Goal: Task Accomplishment & Management: Use online tool/utility

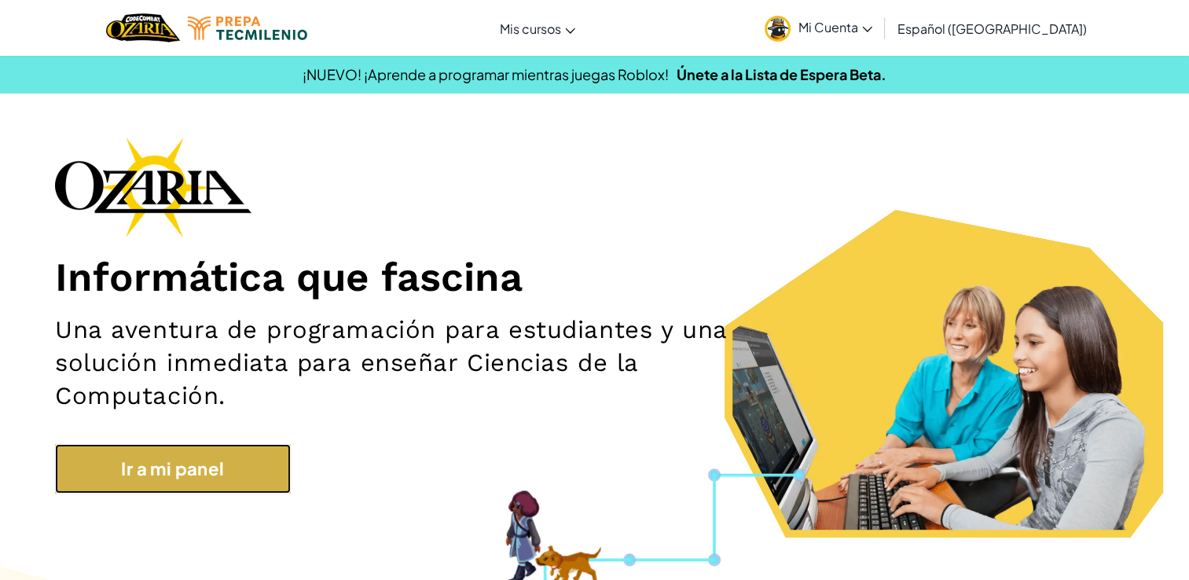
click at [196, 482] on link "Ir a mi panel" at bounding box center [173, 469] width 236 height 50
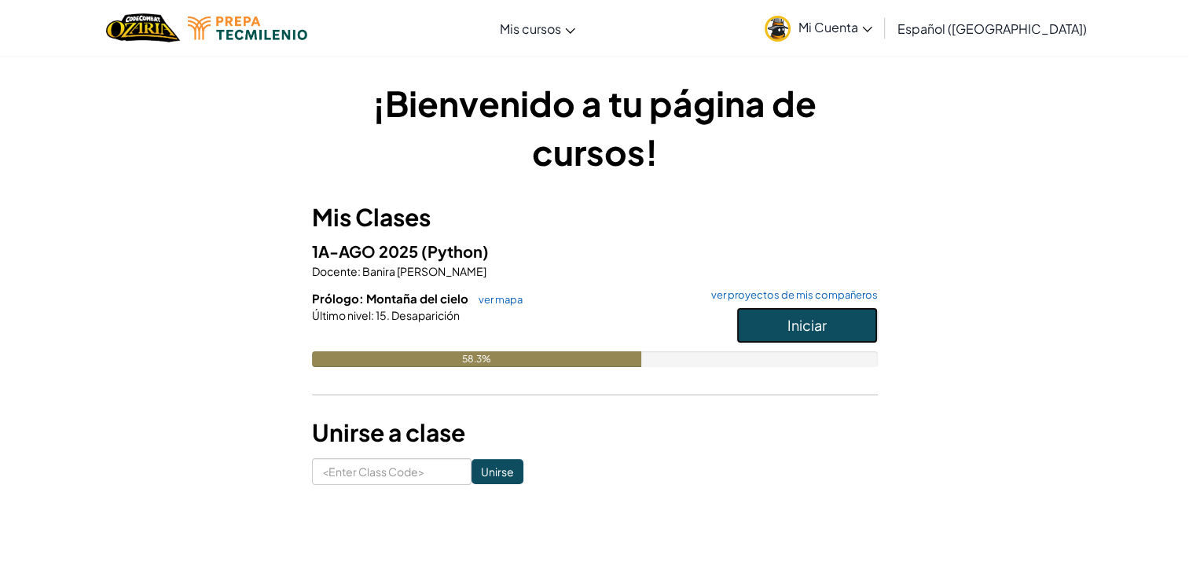
click at [830, 326] on button "Iniciar" at bounding box center [806, 325] width 141 height 36
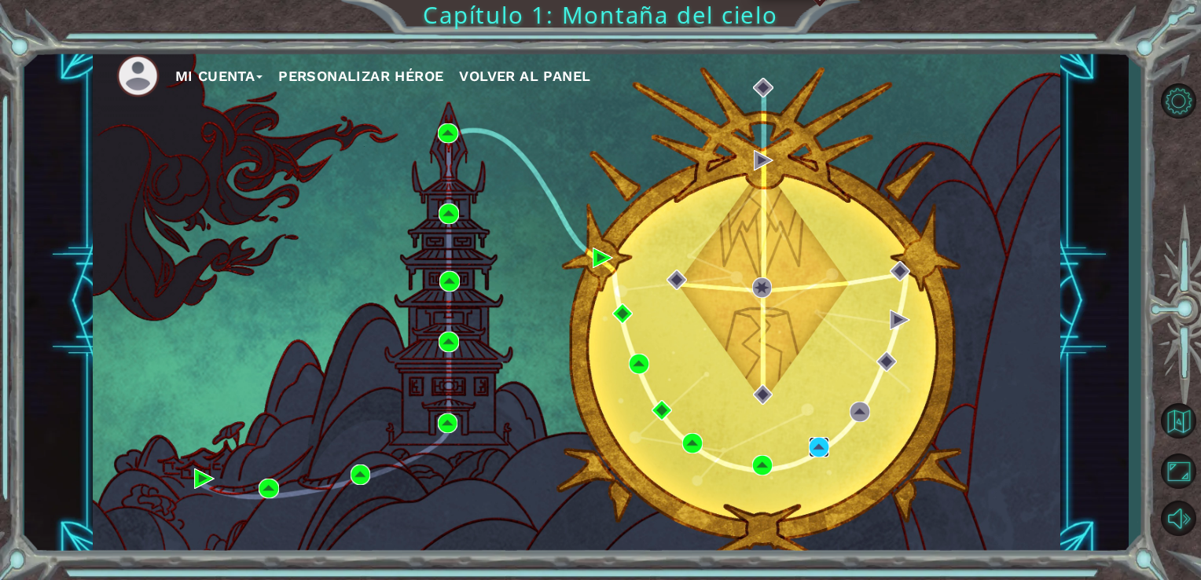
click at [821, 443] on img at bounding box center [819, 447] width 20 height 20
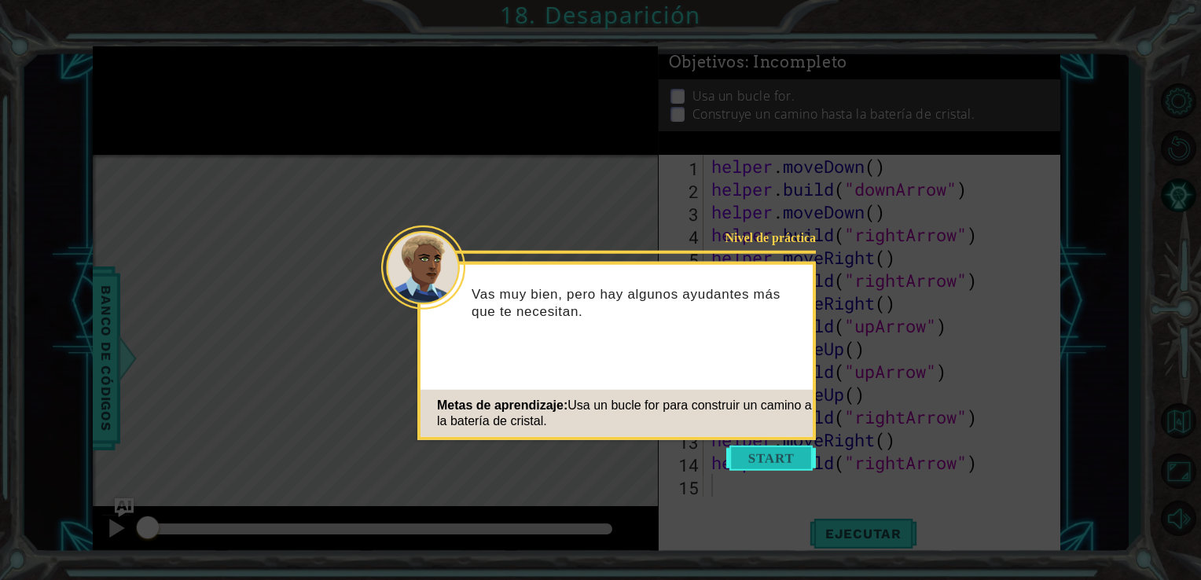
click at [800, 457] on button "Start" at bounding box center [771, 458] width 90 height 25
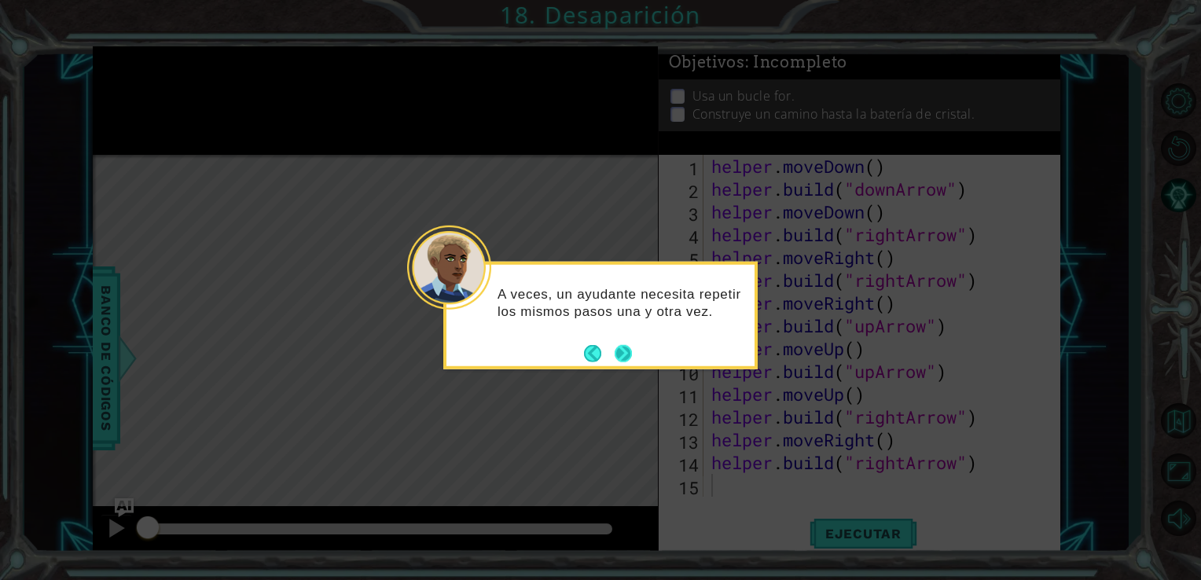
click at [625, 353] on button "Next" at bounding box center [623, 352] width 17 height 17
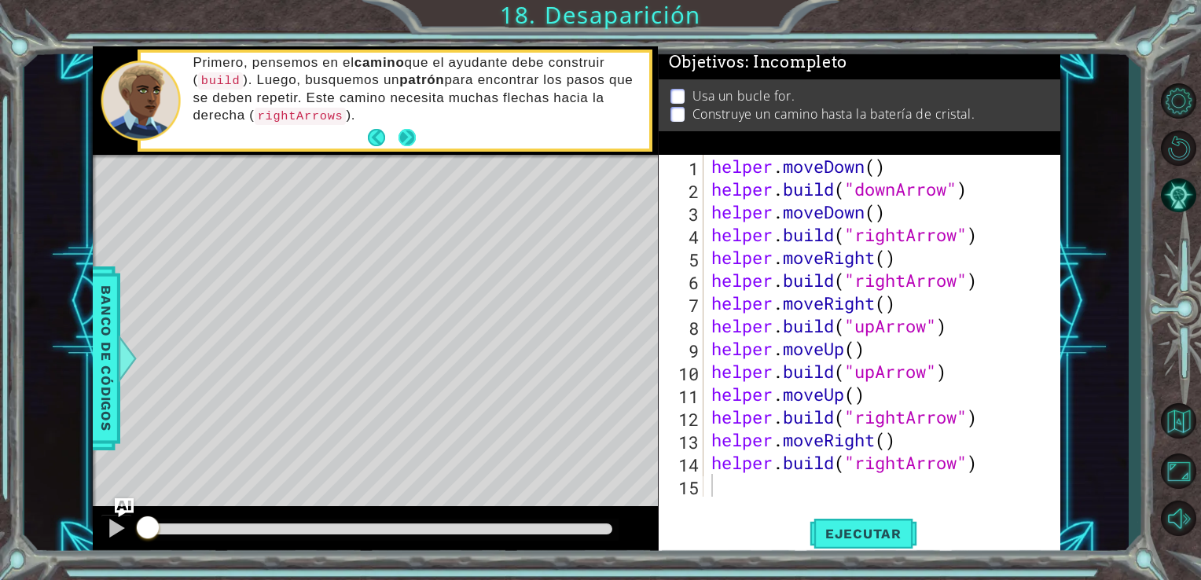
click at [406, 140] on button "Next" at bounding box center [407, 137] width 17 height 17
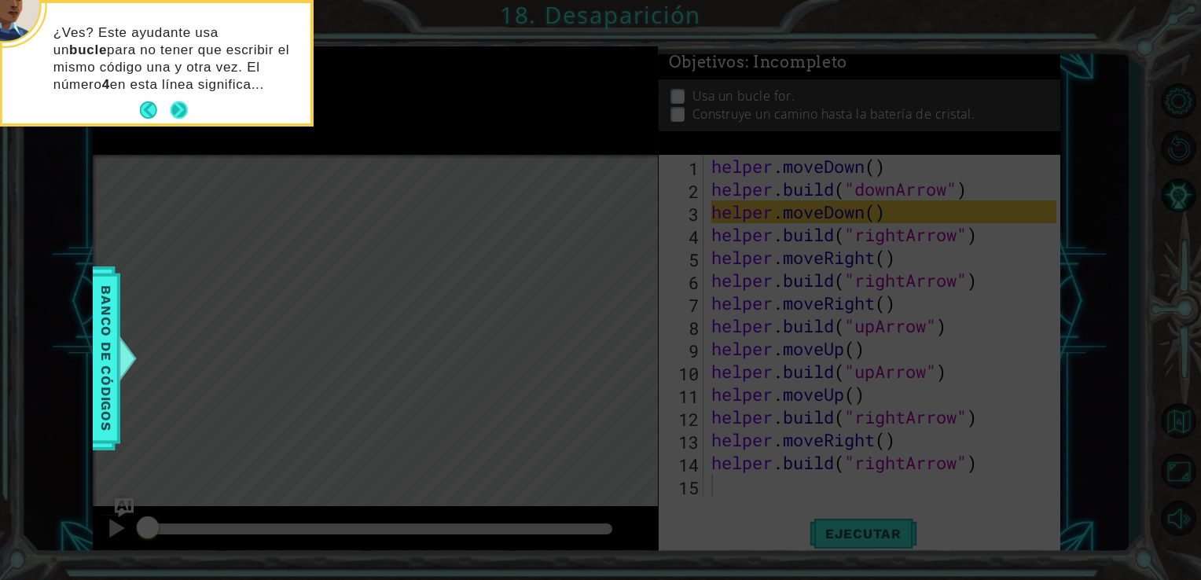
click at [182, 113] on button "Next" at bounding box center [179, 109] width 17 height 17
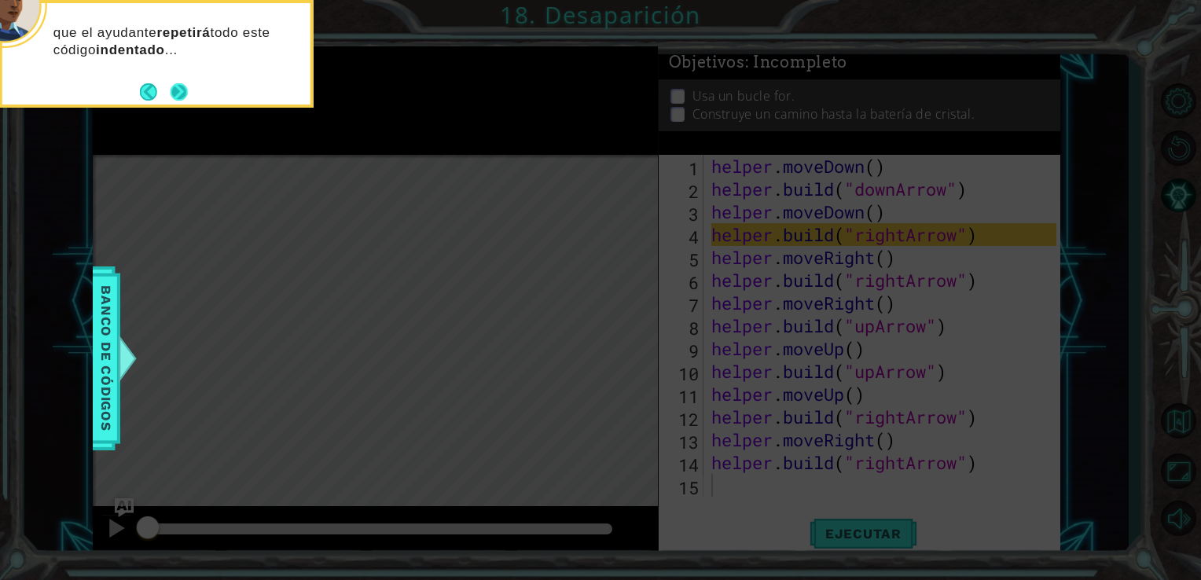
click at [181, 94] on button "Next" at bounding box center [179, 91] width 17 height 17
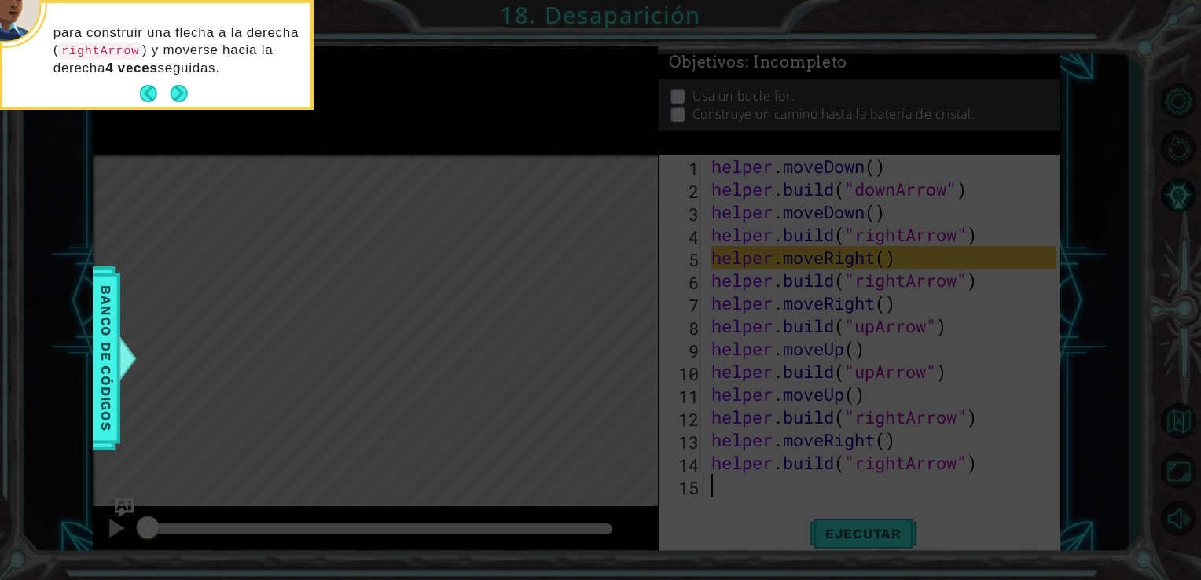
click at [181, 94] on button "Next" at bounding box center [179, 93] width 17 height 17
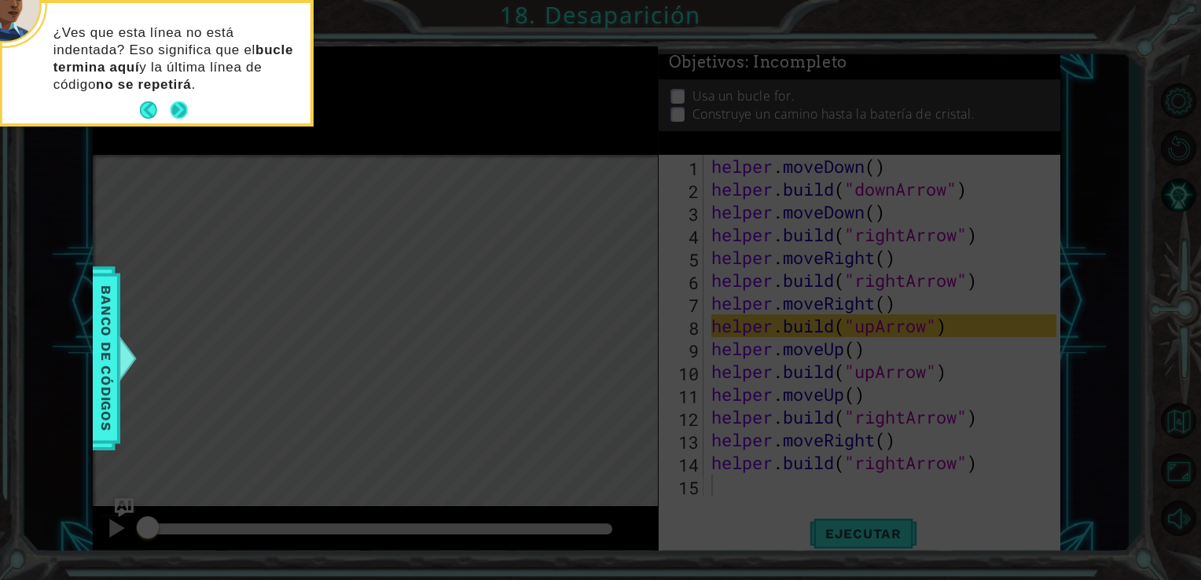
click at [179, 108] on button "Next" at bounding box center [179, 109] width 17 height 17
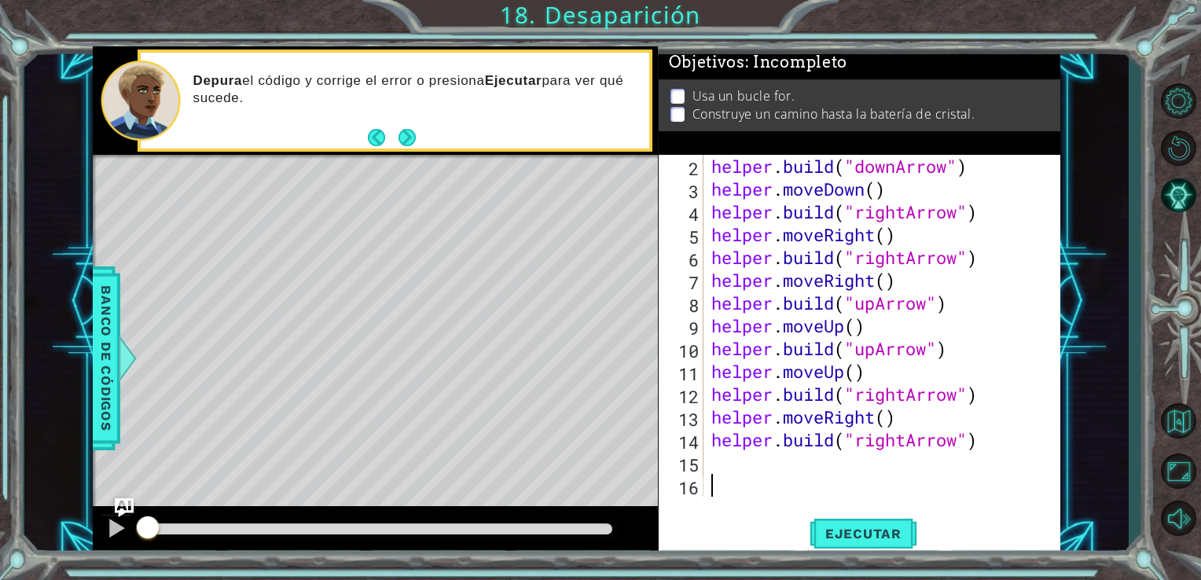
scroll to position [22, 0]
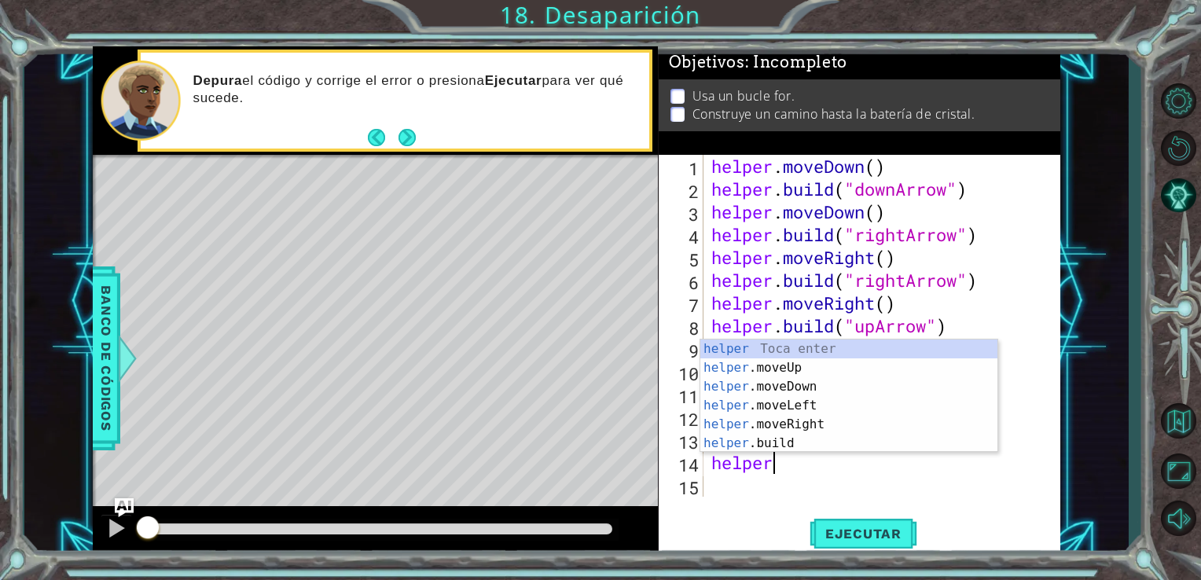
type textarea "h"
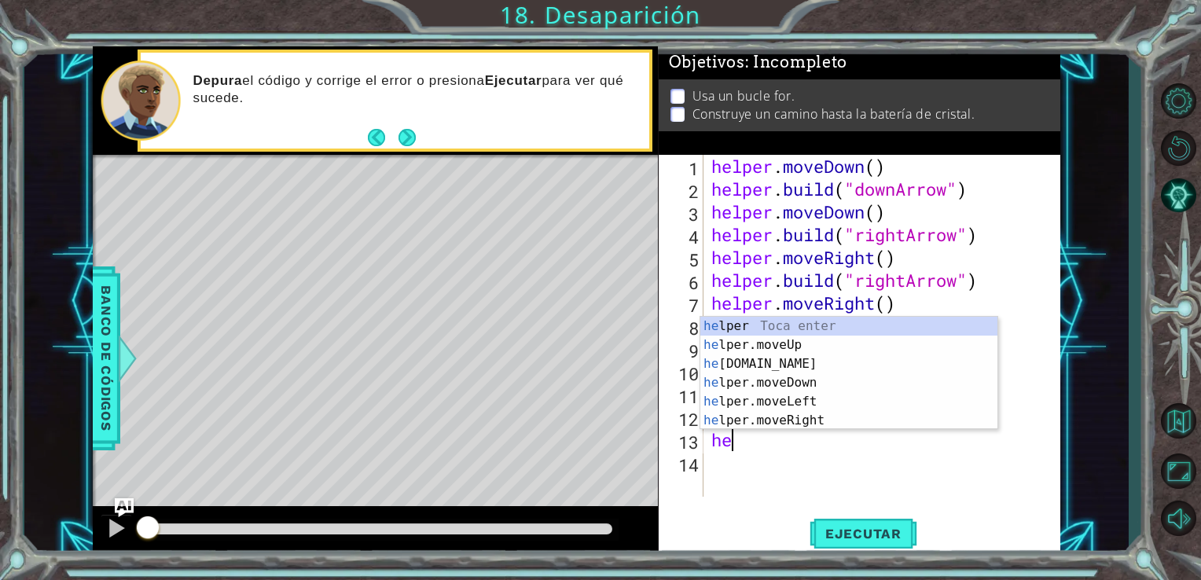
type textarea "h"
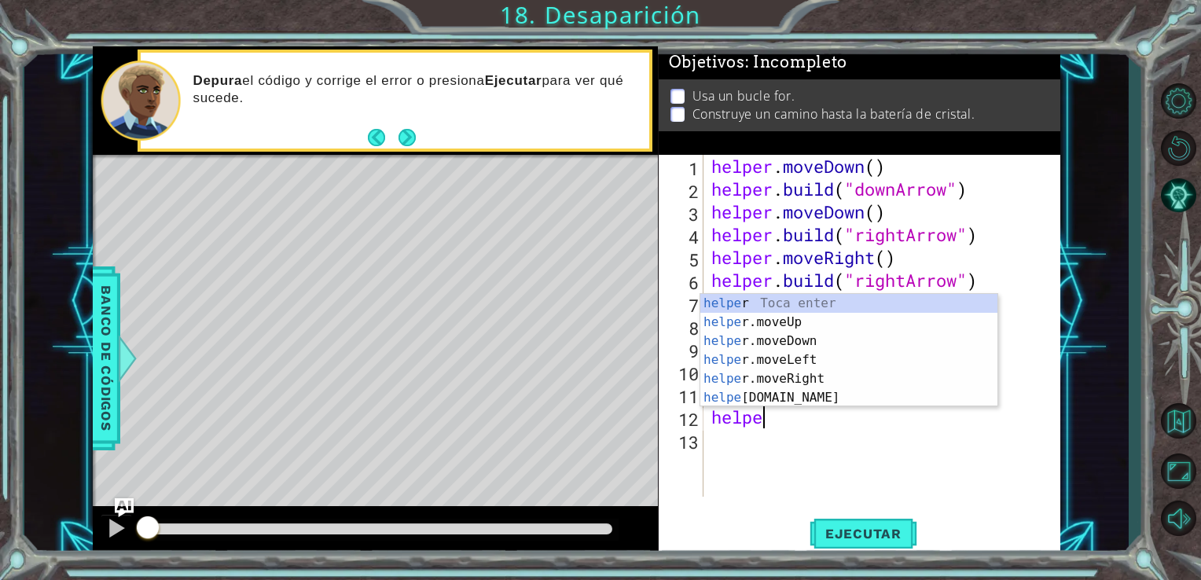
type textarea "h"
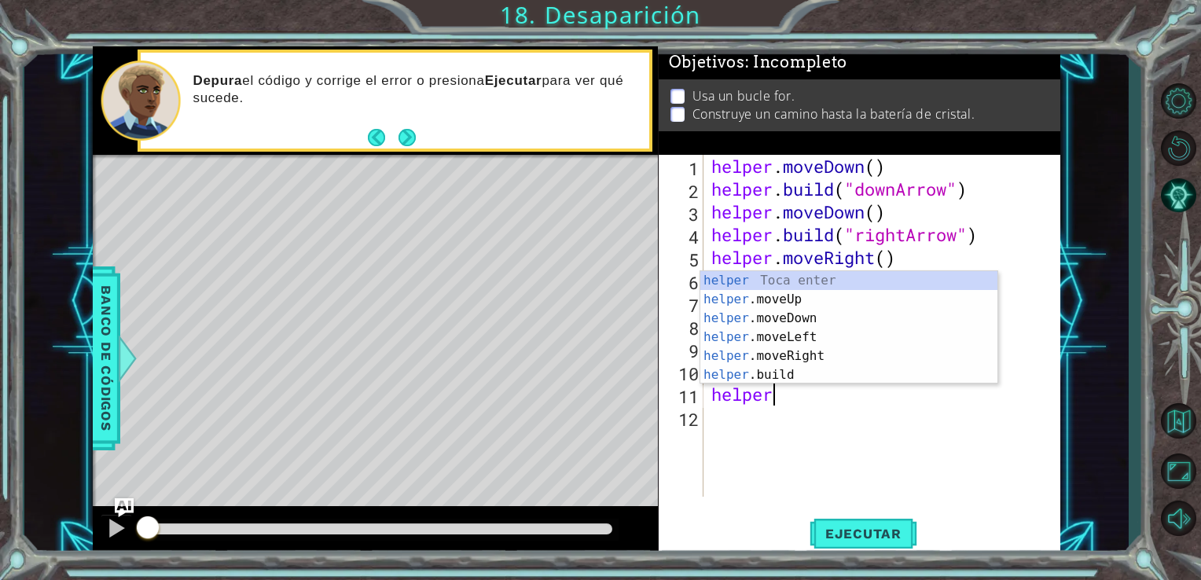
type textarea "h"
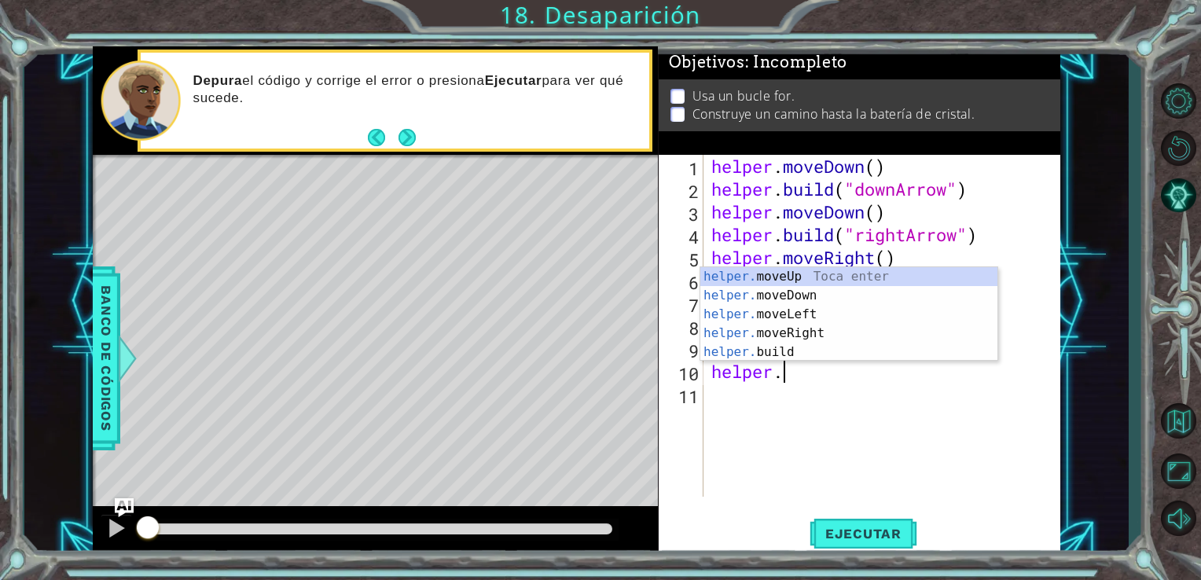
type textarea "h"
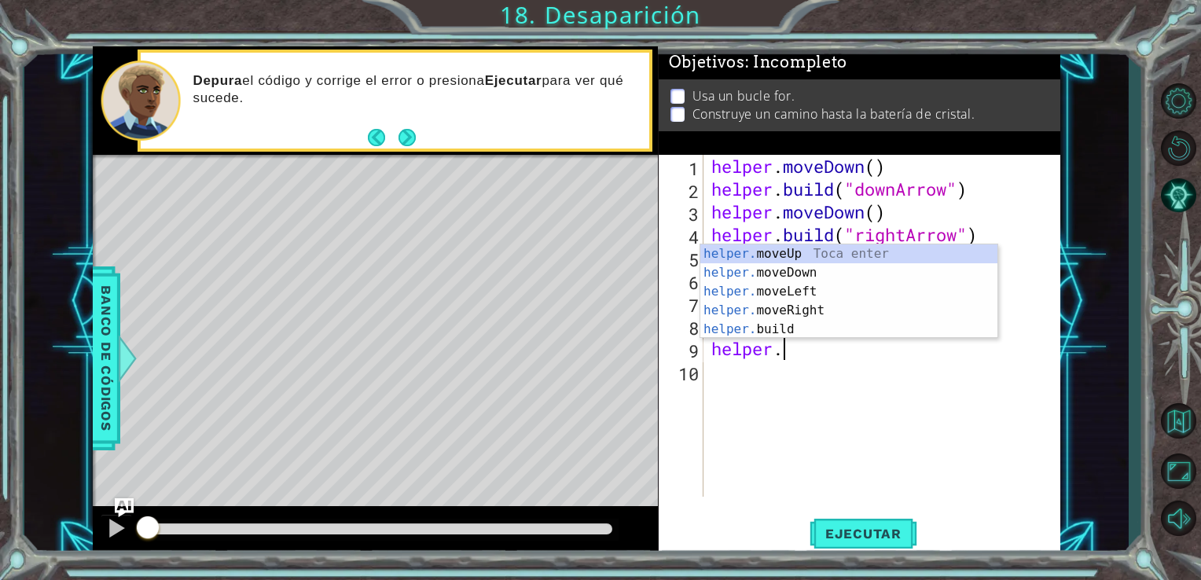
type textarea "h"
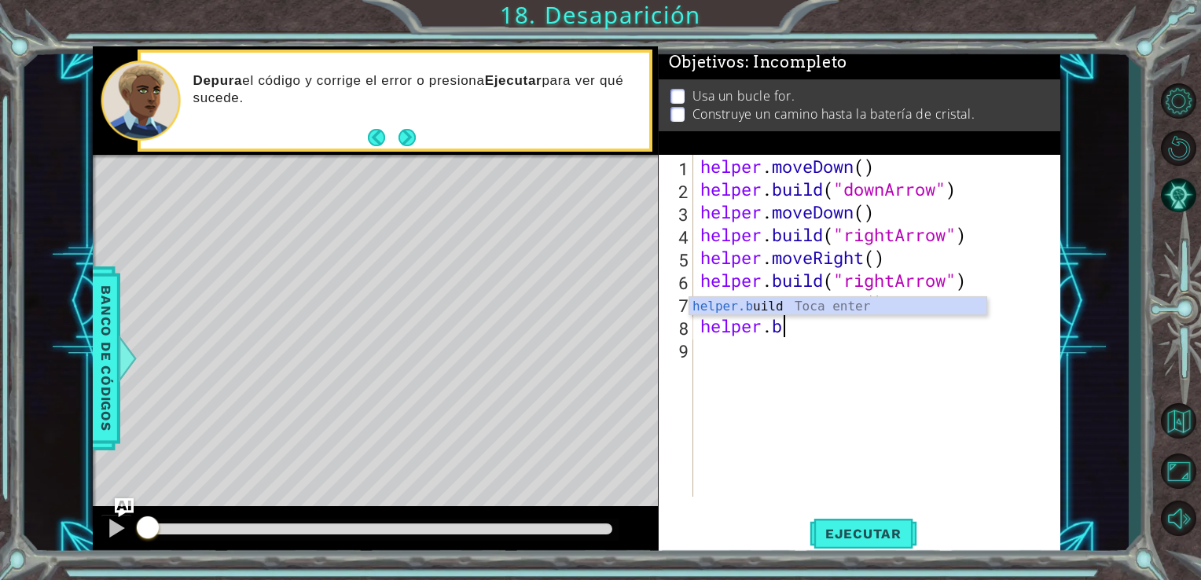
type textarea "h"
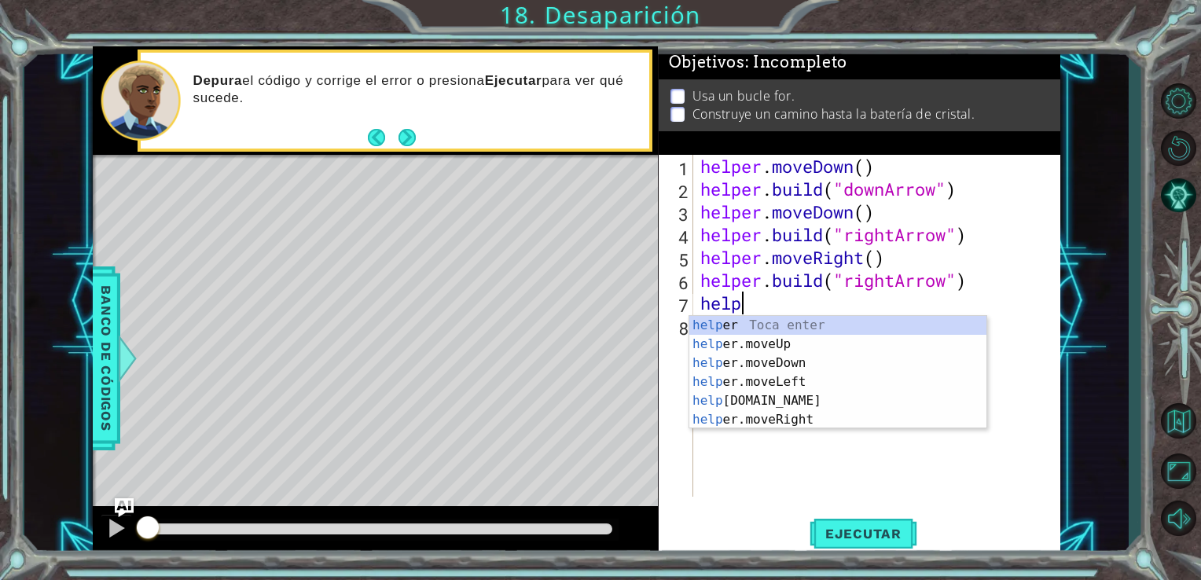
type textarea "h"
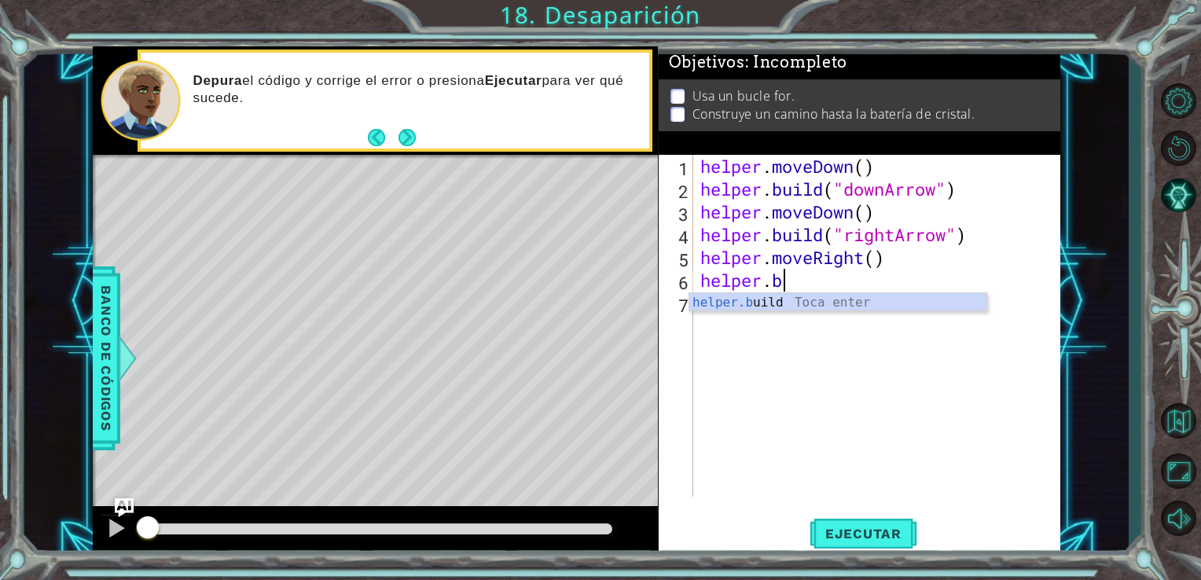
type textarea "h"
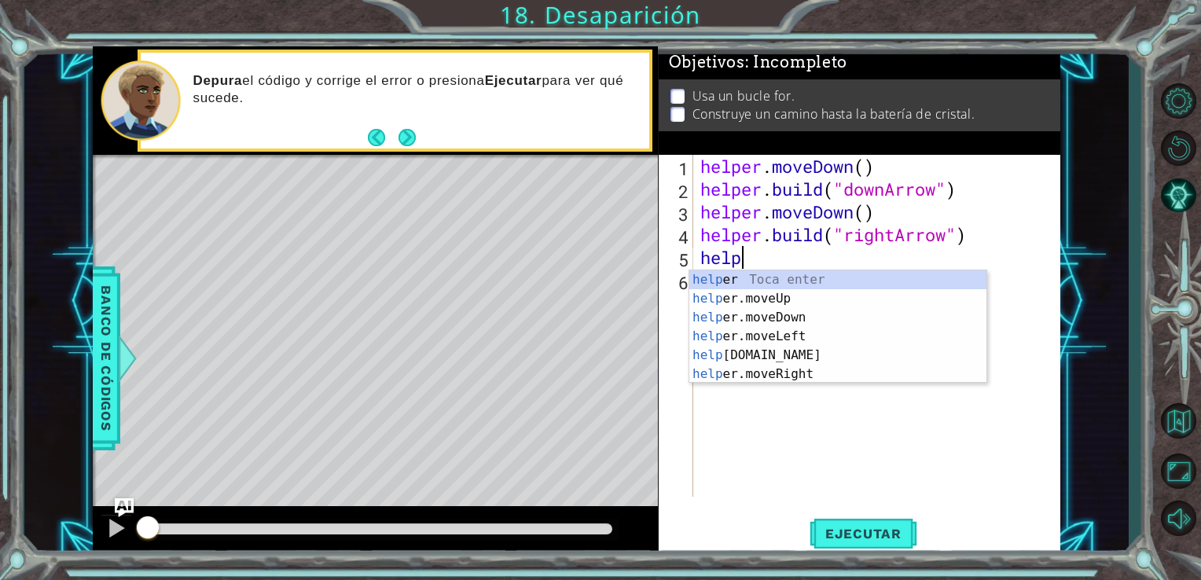
type textarea "h"
type textarea "[DOMAIN_NAME]("rightArrow")"
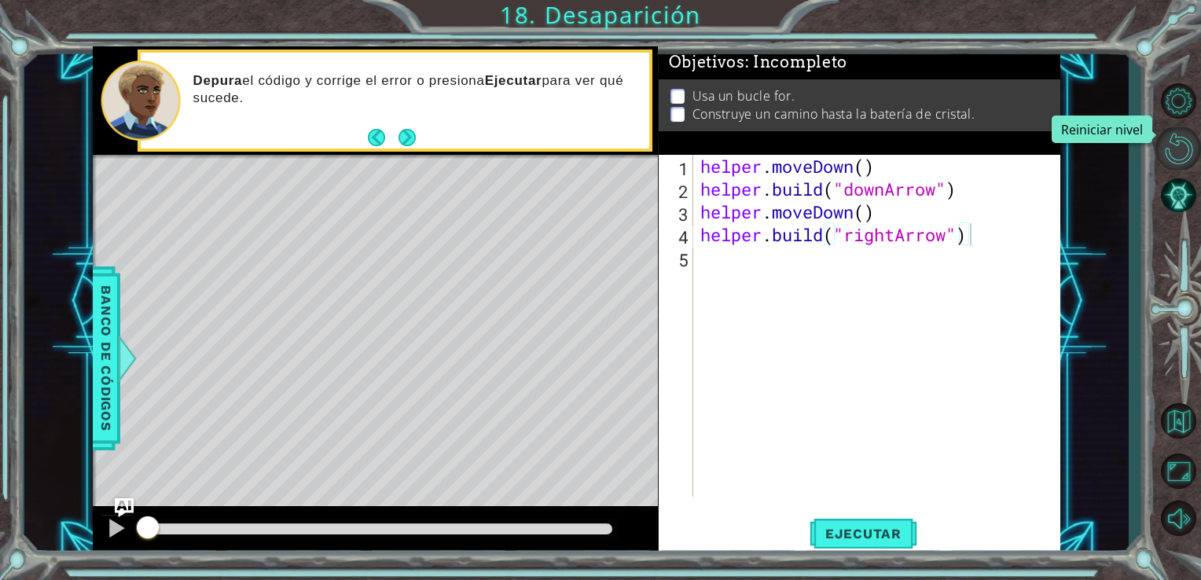
click at [1179, 151] on button "Reiniciar nivel" at bounding box center [1178, 148] width 46 height 42
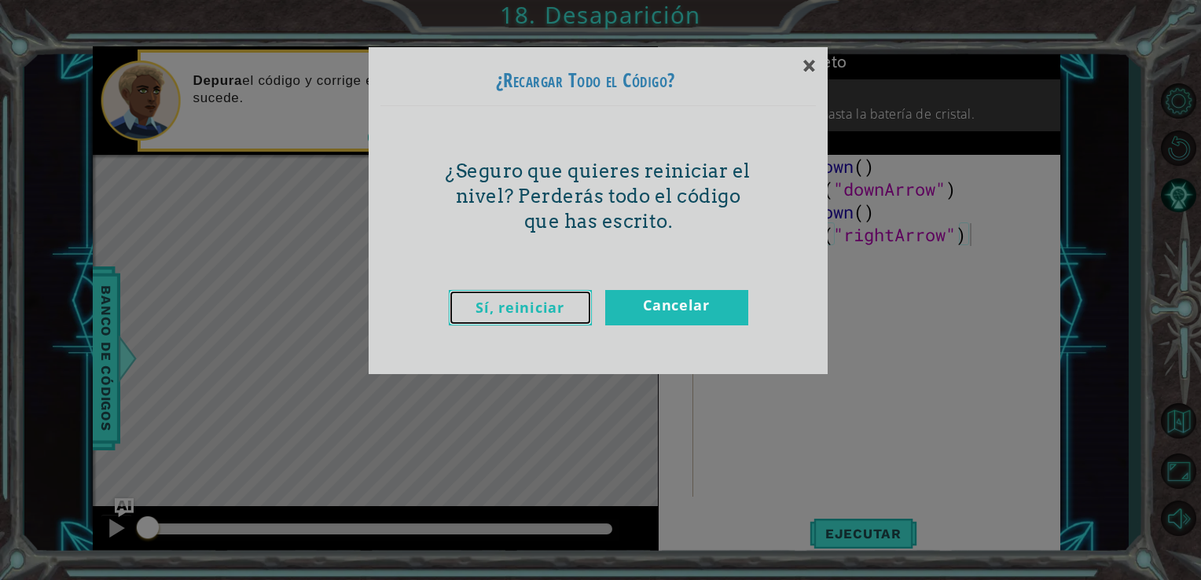
click at [559, 303] on link "Sí, reiniciar" at bounding box center [520, 307] width 143 height 35
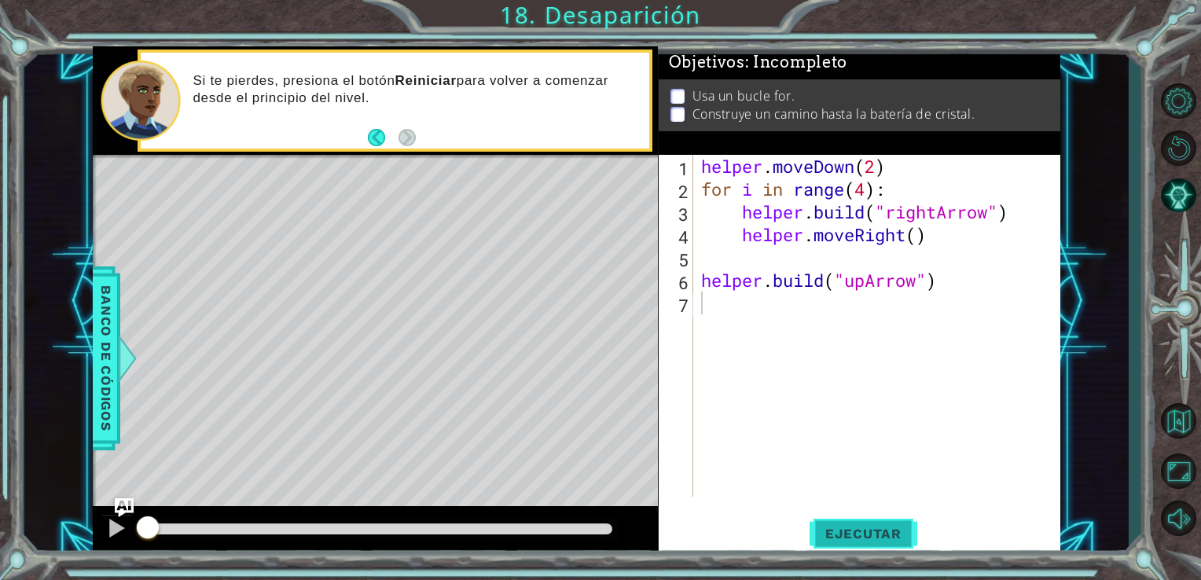
click at [872, 545] on button "Ejecutar" at bounding box center [864, 533] width 108 height 40
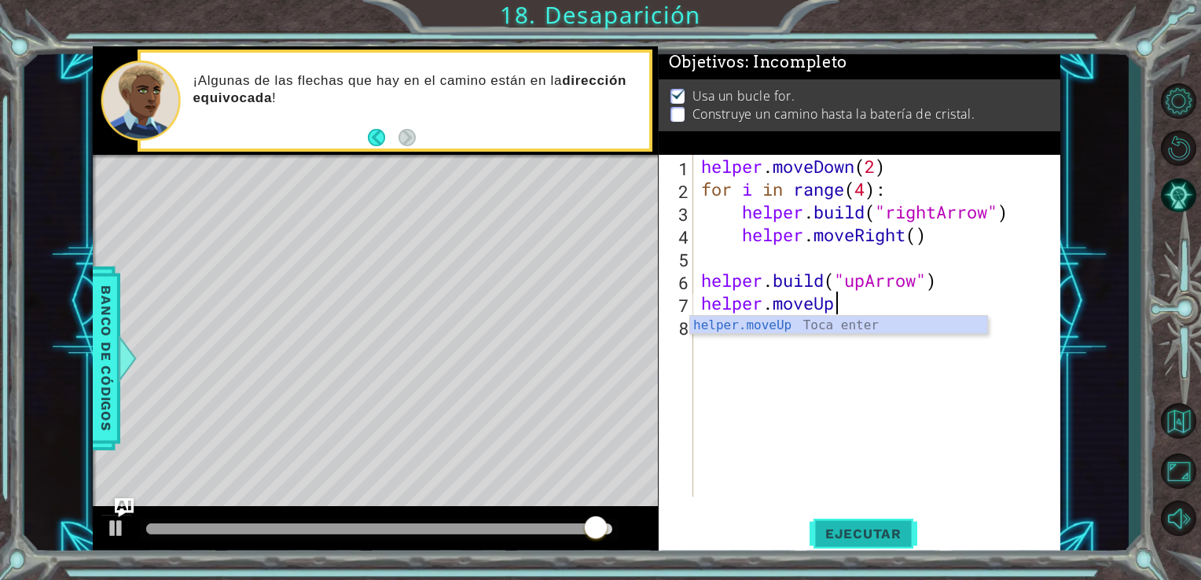
scroll to position [0, 5]
type textarea "helper.moveUp()"
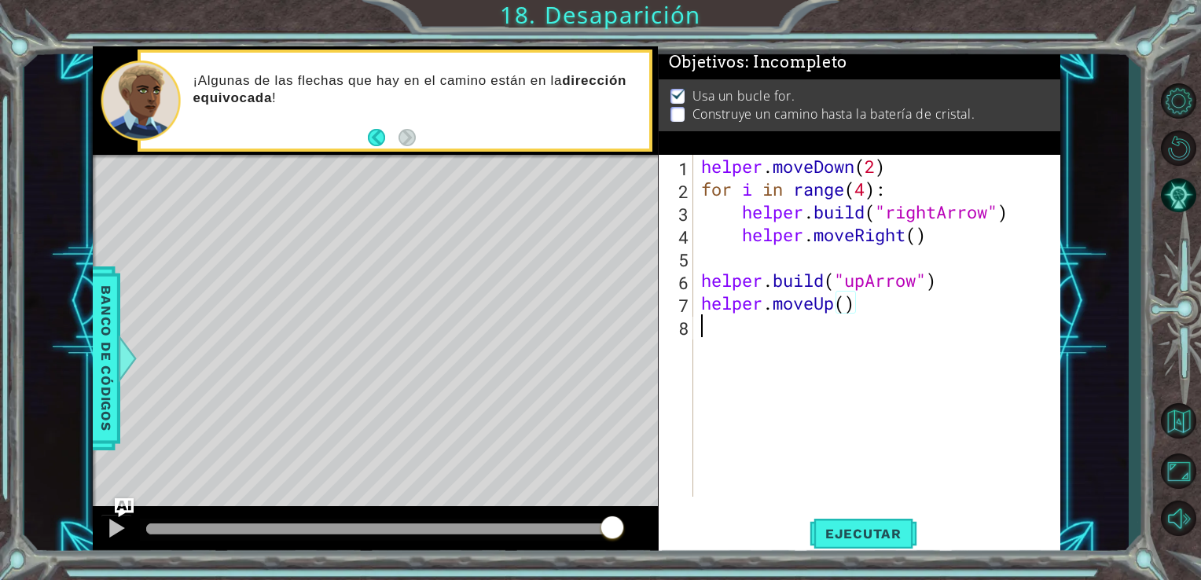
click at [703, 327] on div "helper . moveDown ( 2 ) for i in range ( 4 ) : helper . build ( "rightArrow" ) …" at bounding box center [881, 348] width 367 height 387
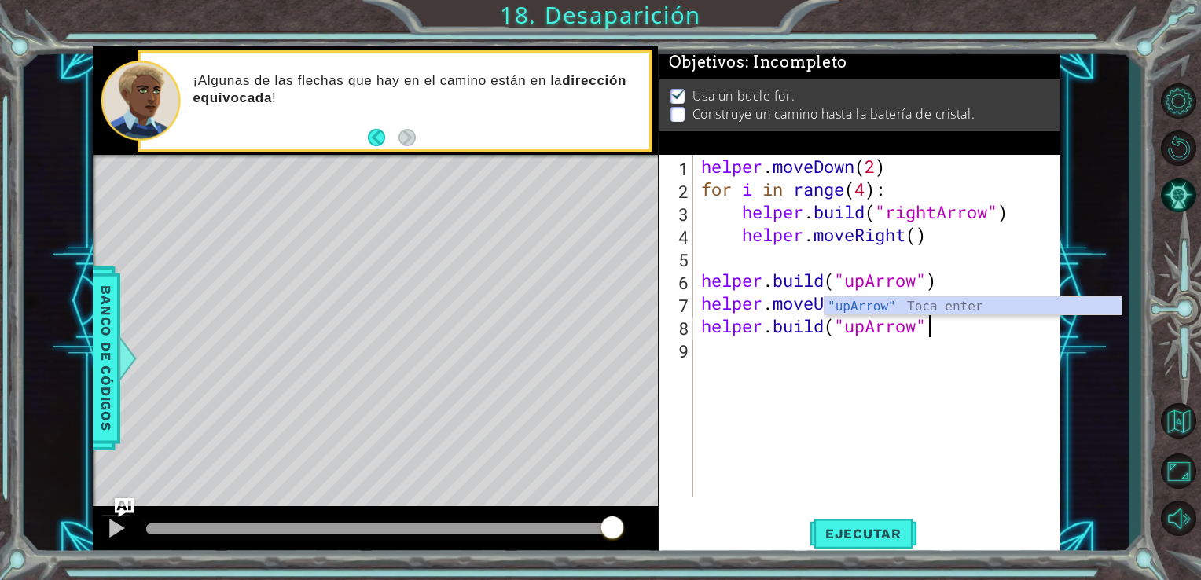
scroll to position [0, 9]
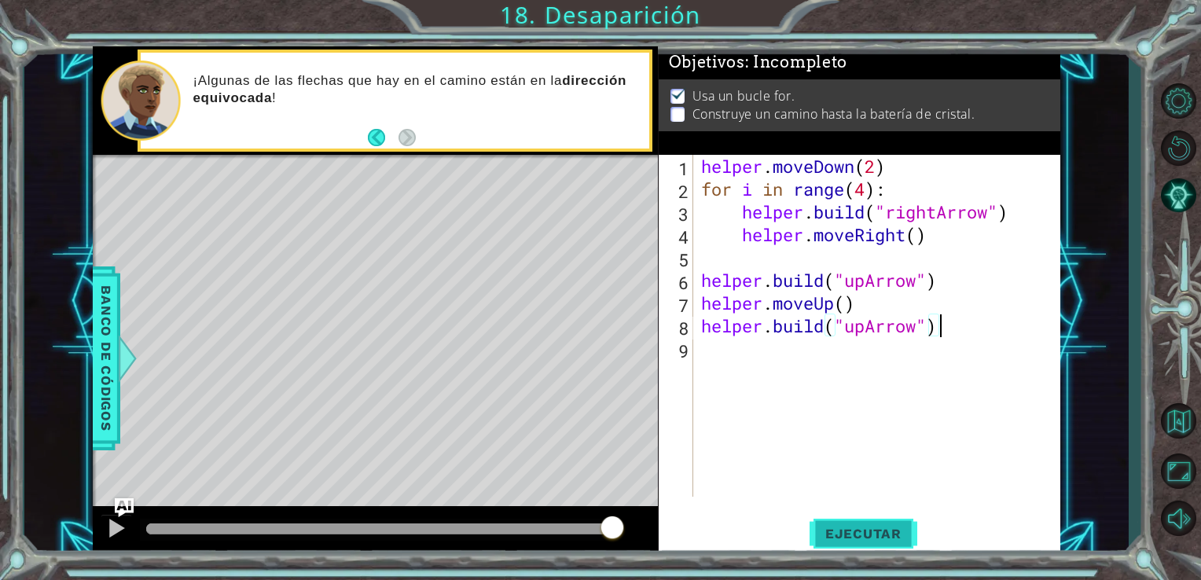
type textarea "[DOMAIN_NAME]("upArrow")"
click at [864, 543] on button "Ejecutar" at bounding box center [864, 533] width 108 height 40
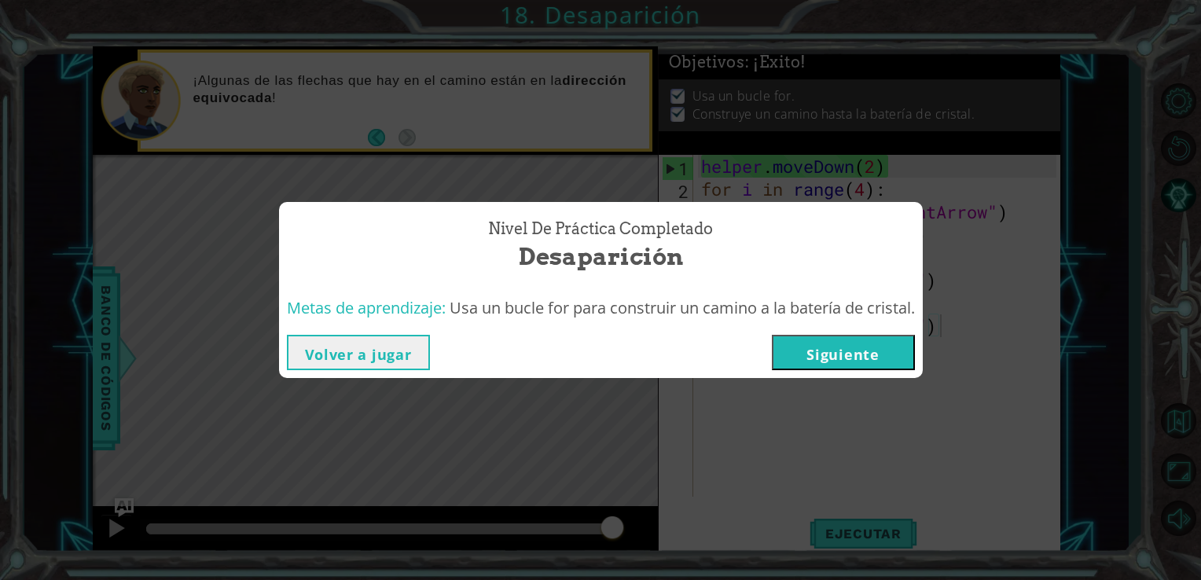
click at [816, 365] on button "Siguiente" at bounding box center [843, 352] width 143 height 35
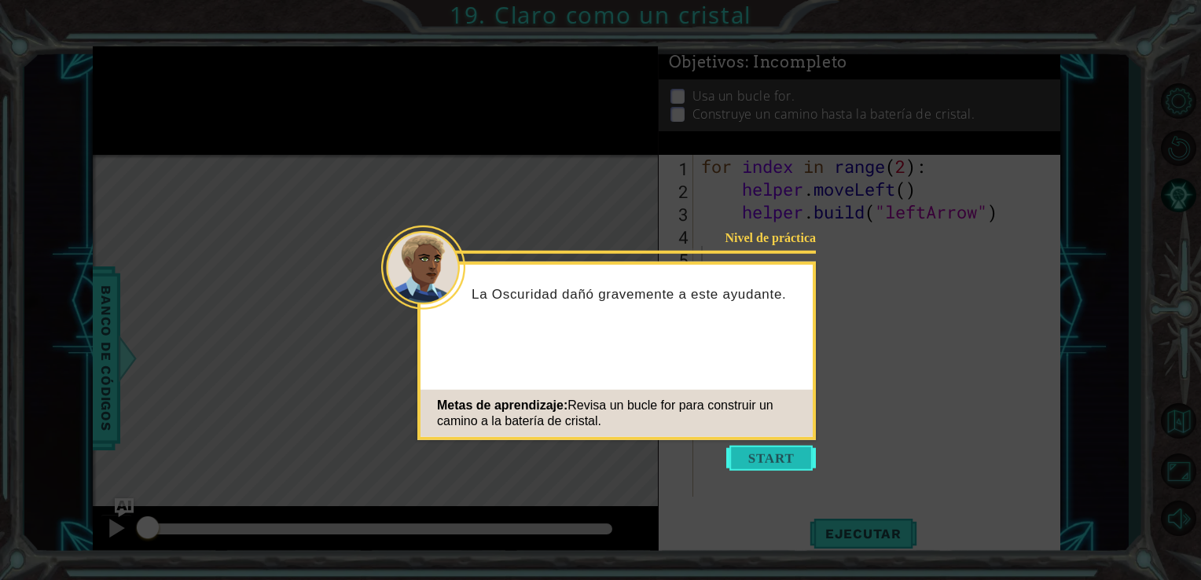
click at [784, 457] on button "Start" at bounding box center [771, 458] width 90 height 25
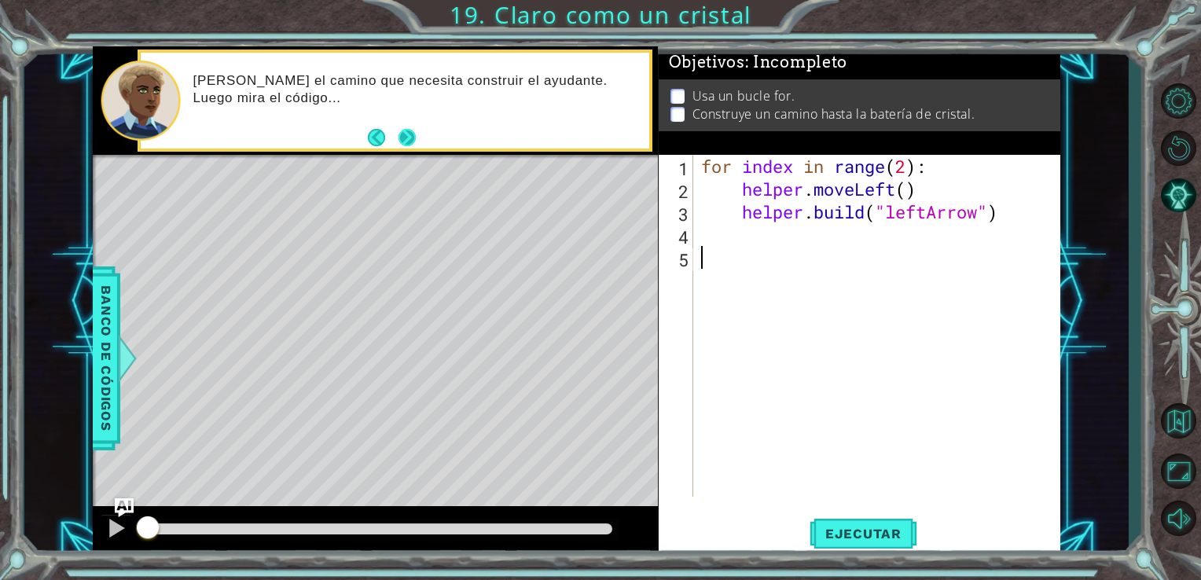
click at [396, 141] on footer at bounding box center [392, 138] width 48 height 24
click at [399, 141] on button "Next" at bounding box center [407, 137] width 17 height 17
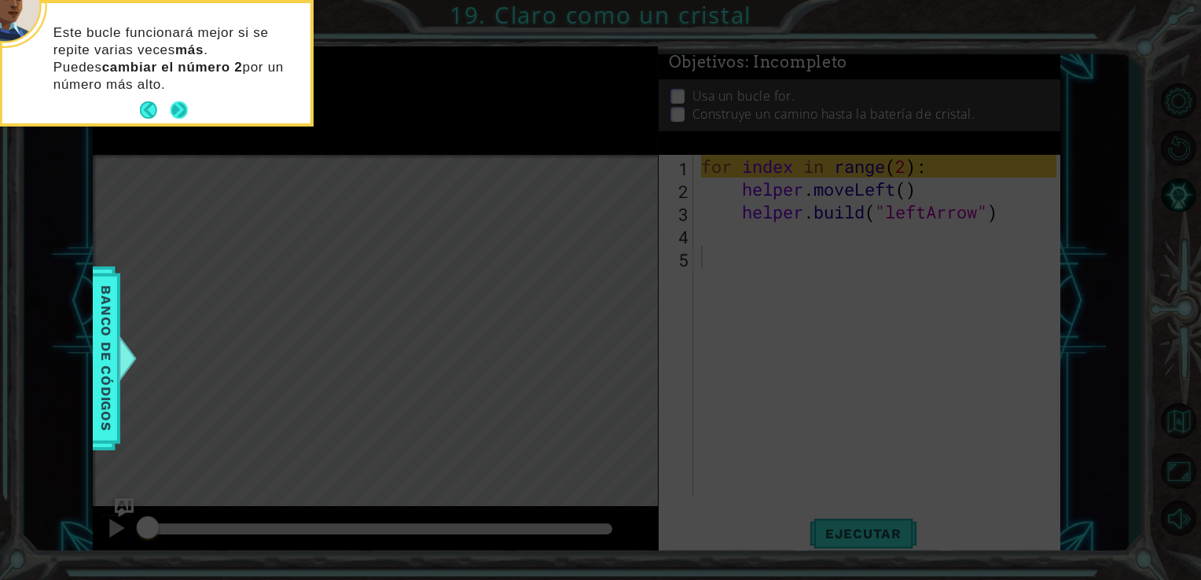
click at [178, 112] on button "Next" at bounding box center [179, 109] width 17 height 17
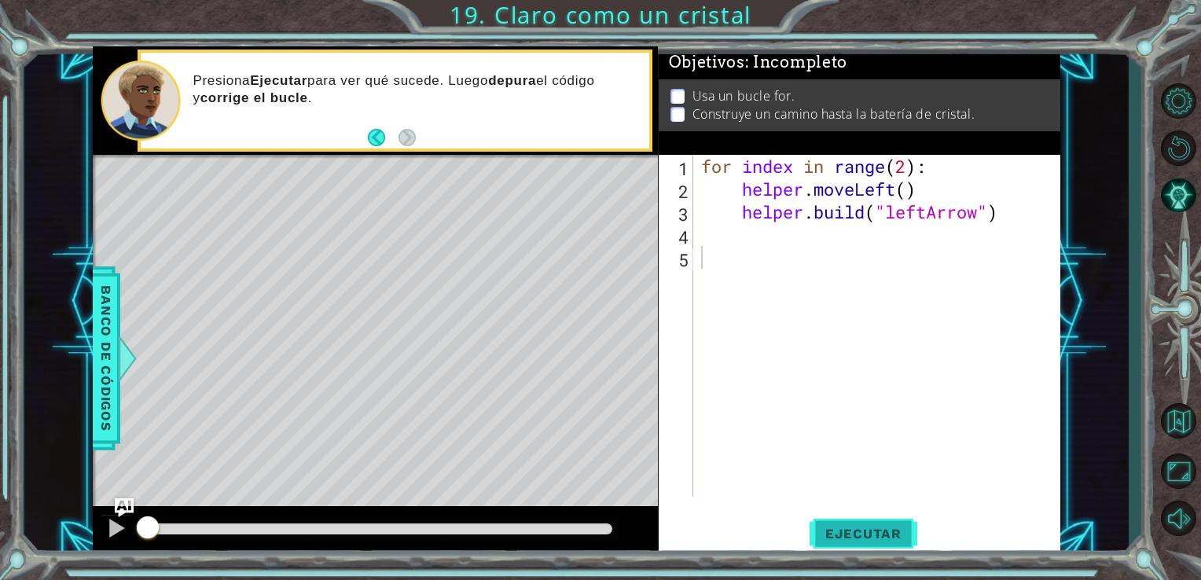
click at [852, 536] on span "Ejecutar" at bounding box center [864, 534] width 108 height 16
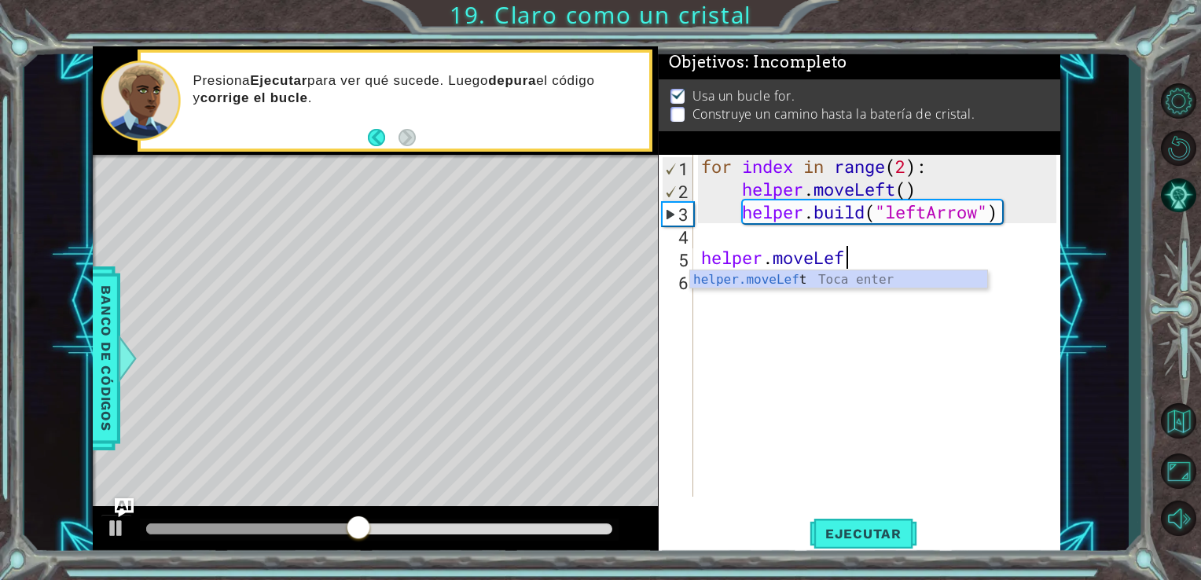
scroll to position [0, 6]
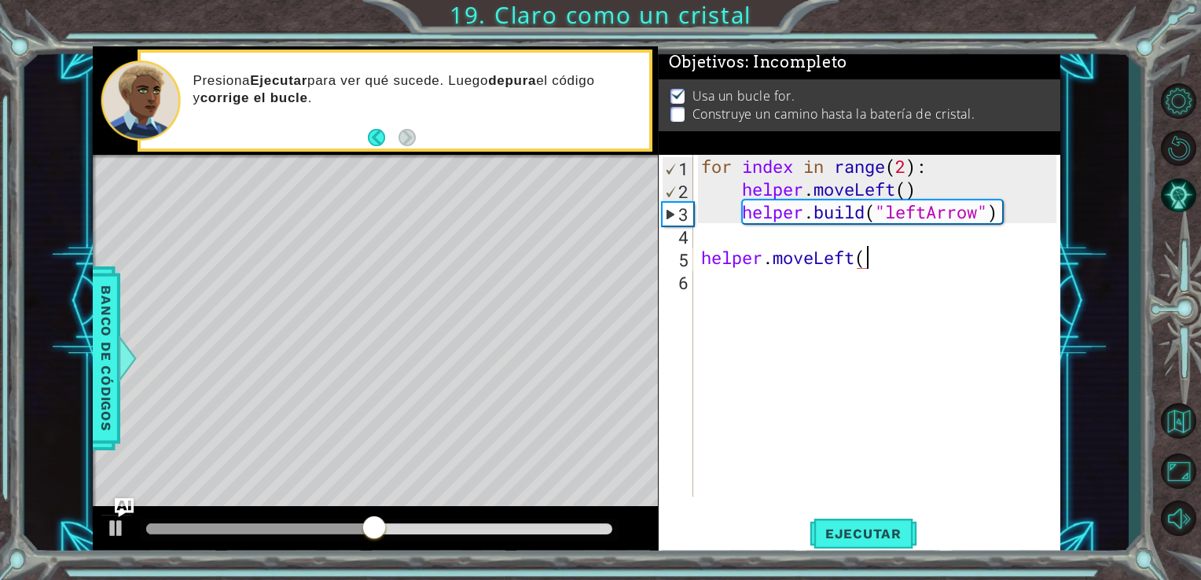
type textarea "helper.moveLeft()"
click at [703, 285] on div "for index in range ( 2 ) : helper . moveLeft ( ) helper . build ( "leftArrow" )…" at bounding box center [881, 348] width 367 height 387
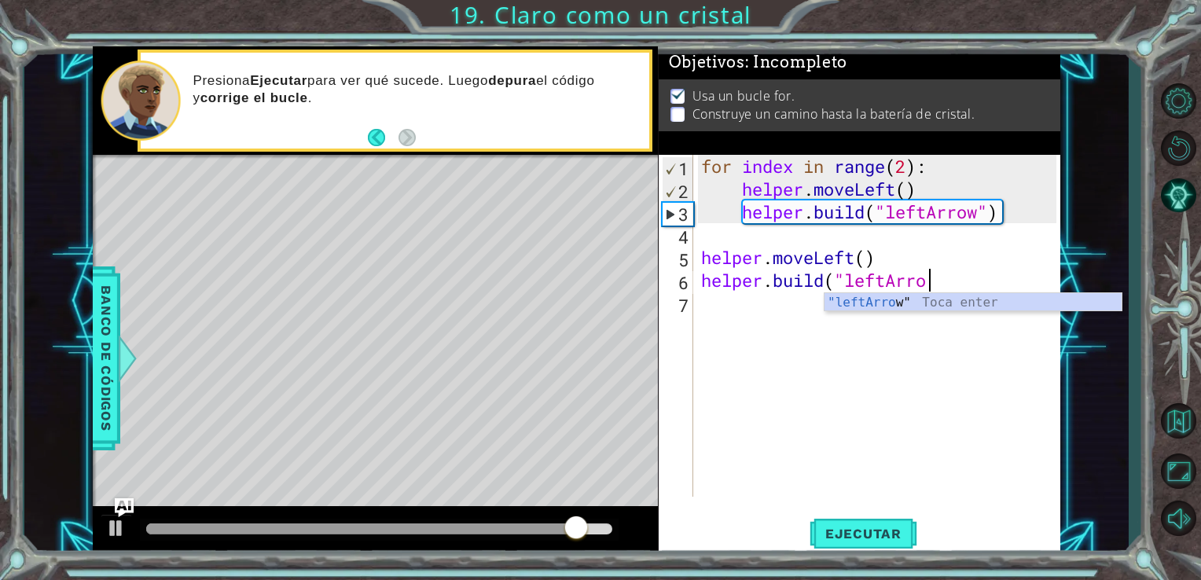
scroll to position [0, 9]
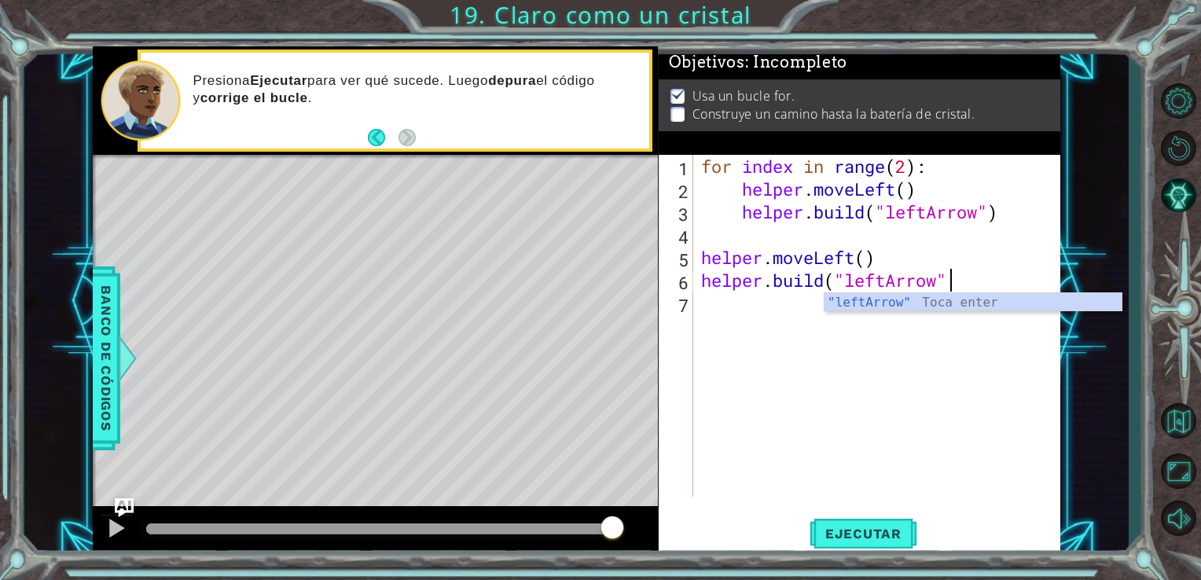
type textarea "[DOMAIN_NAME]("leftArrow")"
click at [705, 300] on div "for index in range ( 2 ) : helper . moveLeft ( ) helper . build ( "leftArrow" )…" at bounding box center [881, 348] width 367 height 387
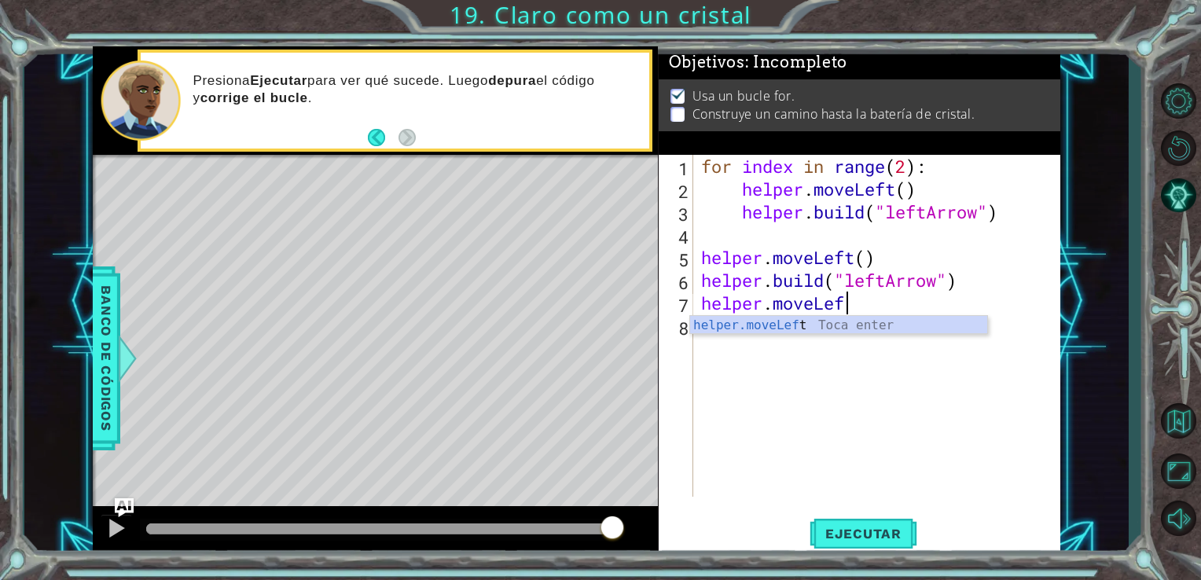
scroll to position [0, 6]
type textarea "helper.moveLeft()"
click at [698, 337] on div "for index in range ( 2 ) : helper . moveLeft ( ) helper . build ( "leftArrow" )…" at bounding box center [881, 348] width 367 height 387
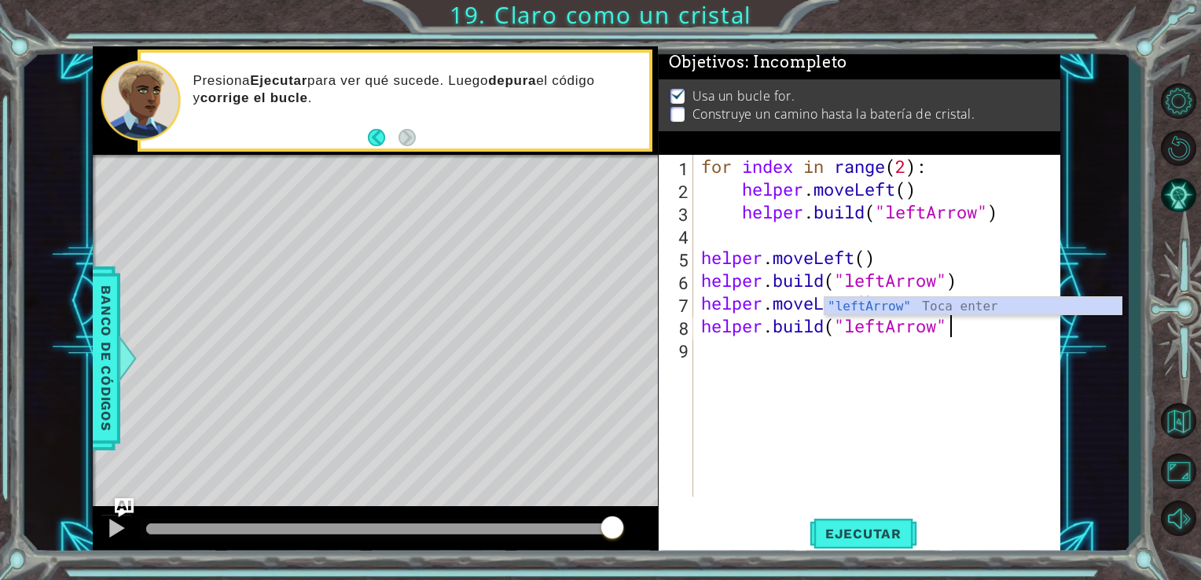
scroll to position [0, 10]
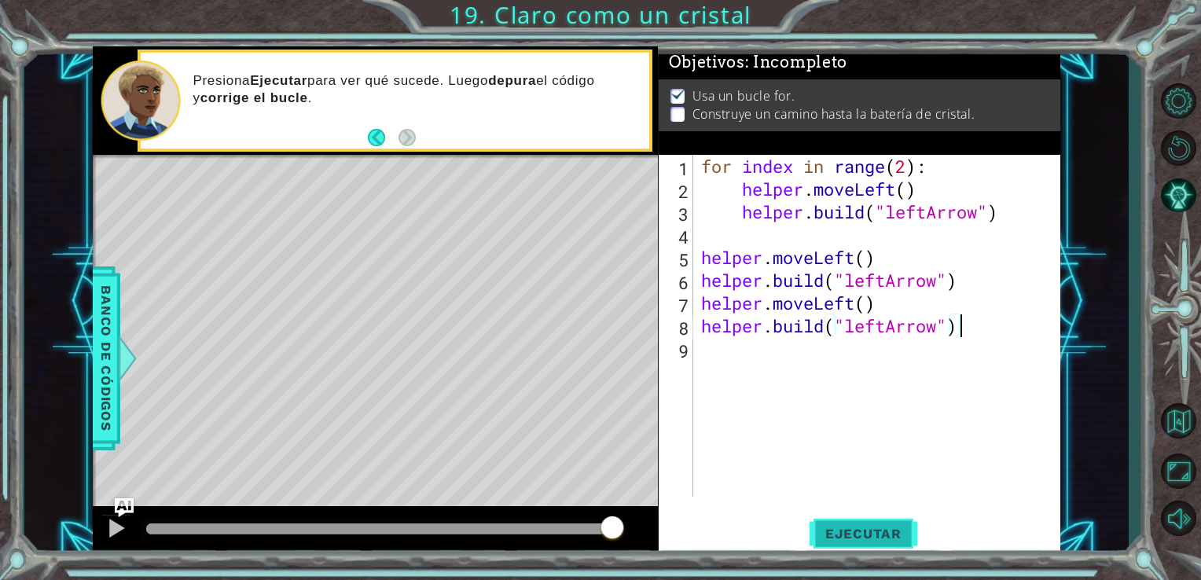
type textarea "[DOMAIN_NAME]("leftArrow")"
click at [852, 533] on span "Ejecutar" at bounding box center [864, 534] width 108 height 16
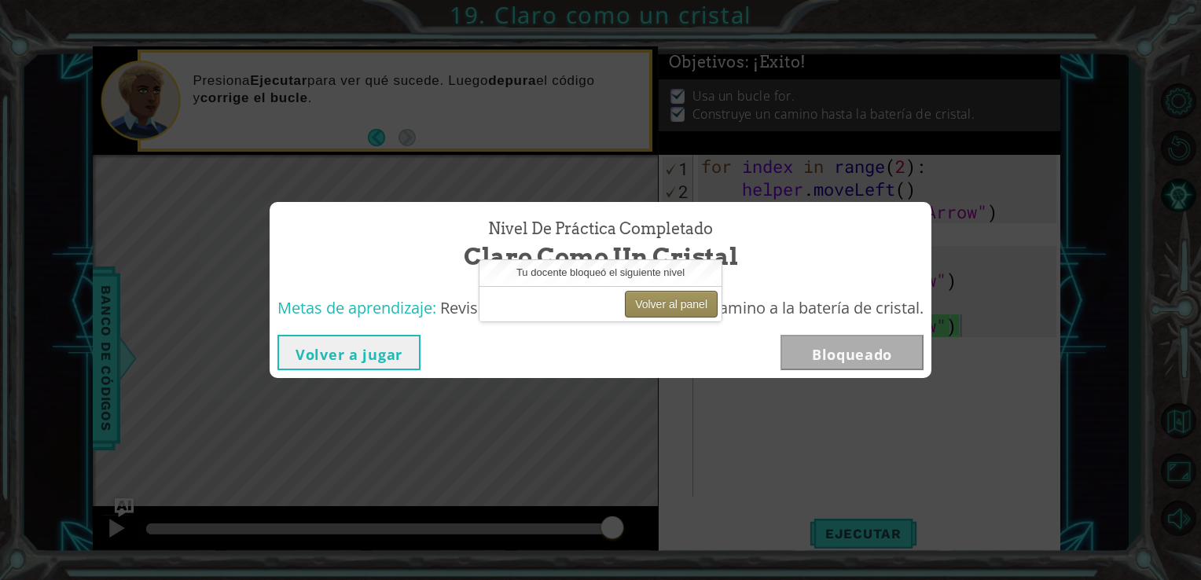
click at [680, 303] on button "Volver al panel" at bounding box center [671, 304] width 93 height 27
click at [667, 307] on button "Volver al panel" at bounding box center [671, 304] width 93 height 27
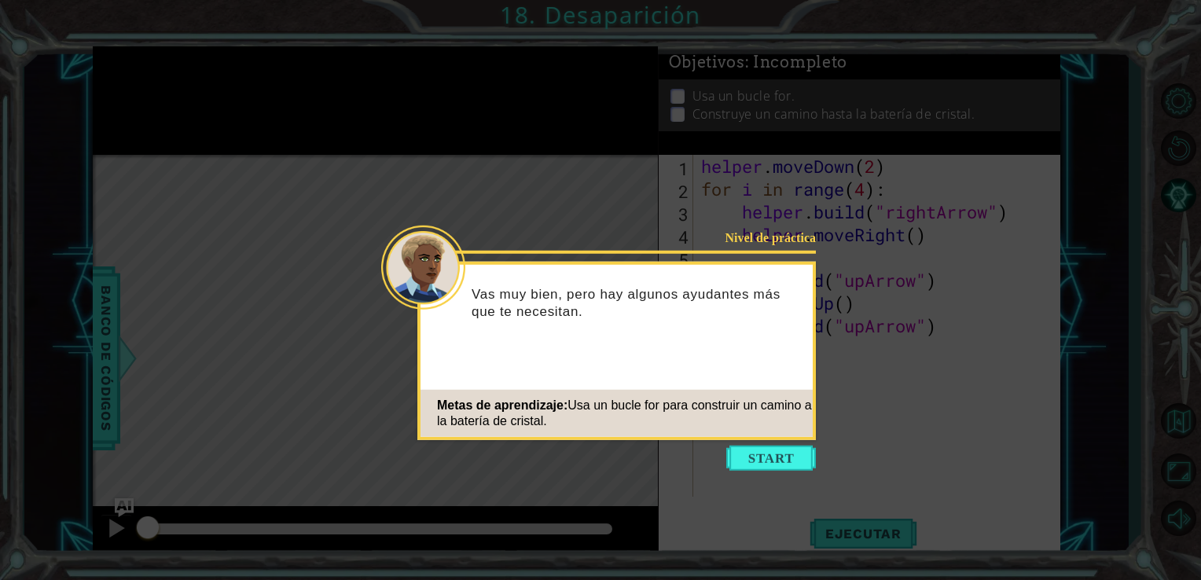
click at [1046, 144] on icon at bounding box center [600, 290] width 1201 height 580
click at [781, 461] on button "Start" at bounding box center [771, 458] width 90 height 25
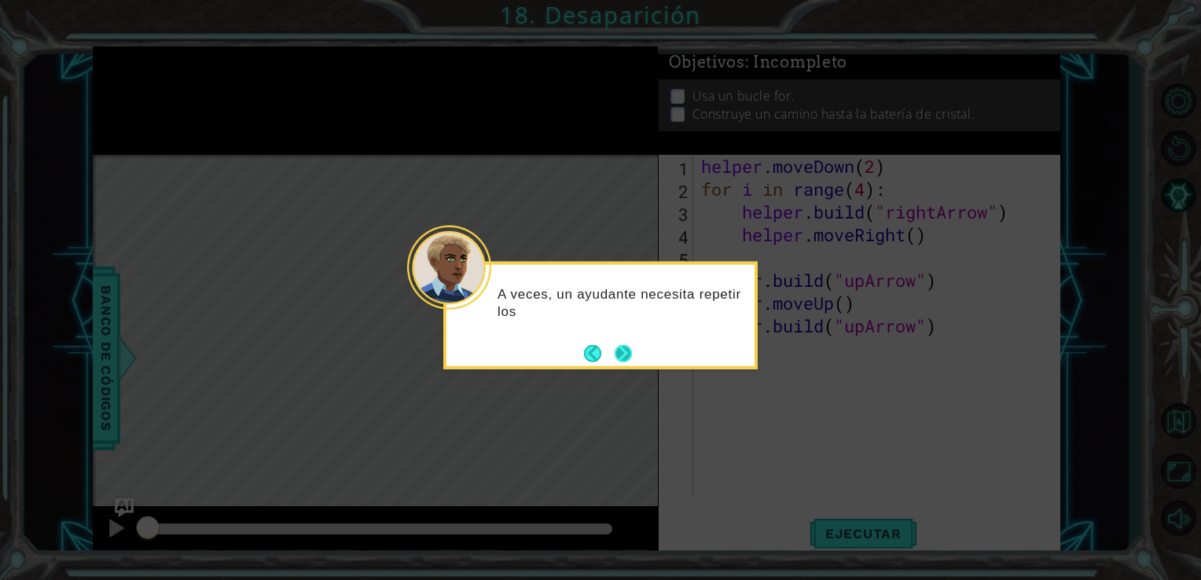
click at [618, 347] on button "Next" at bounding box center [623, 352] width 17 height 17
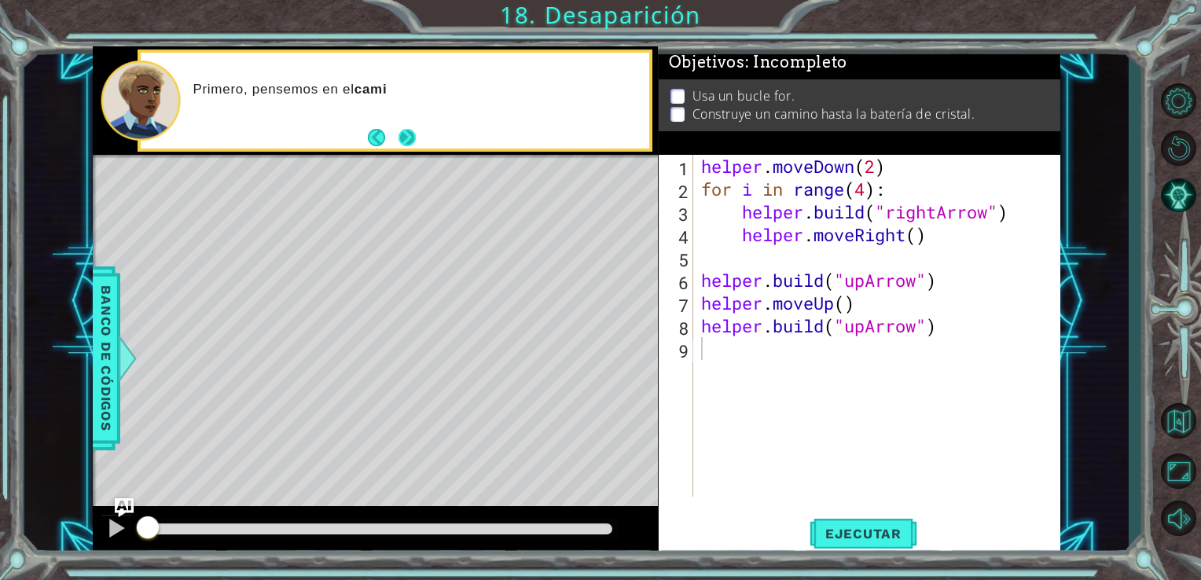
click at [399, 131] on button "Next" at bounding box center [407, 137] width 17 height 17
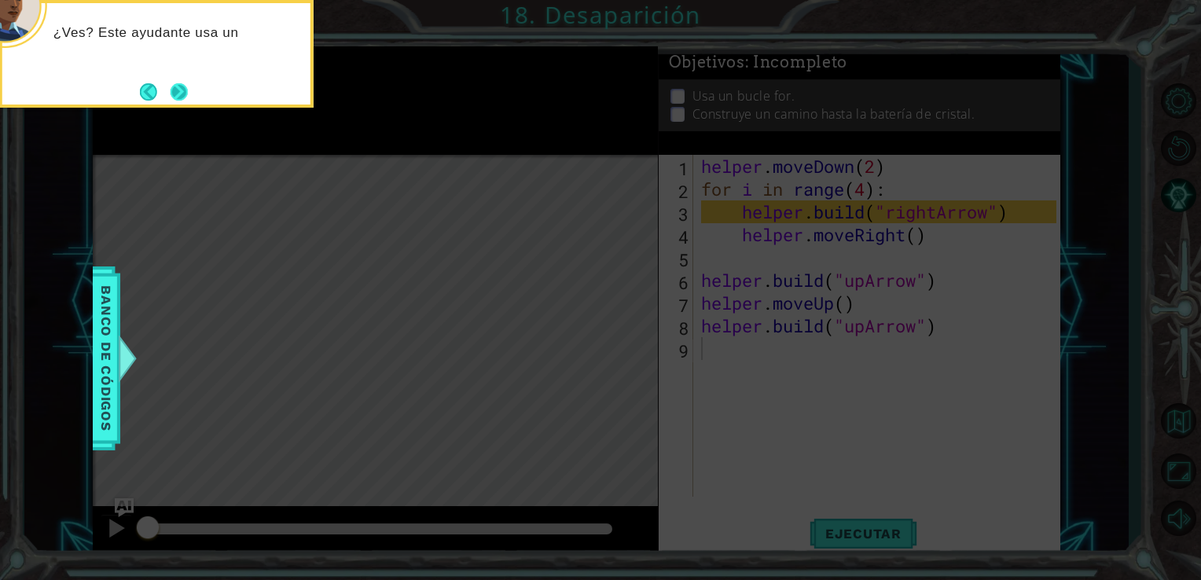
click at [185, 91] on button "Next" at bounding box center [179, 91] width 17 height 17
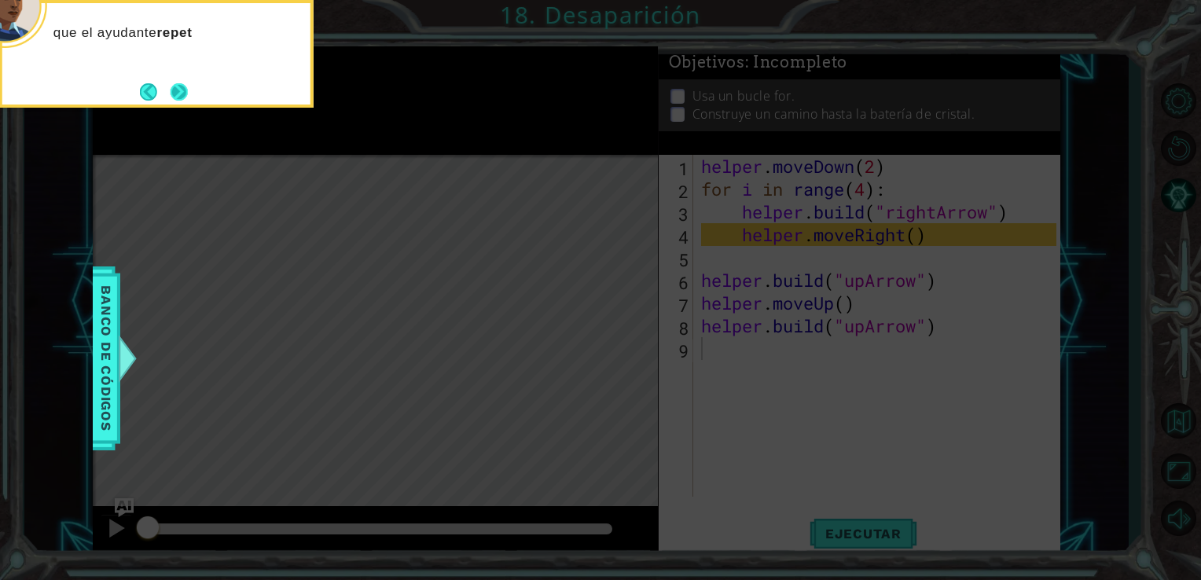
click at [174, 83] on button "Next" at bounding box center [179, 91] width 17 height 17
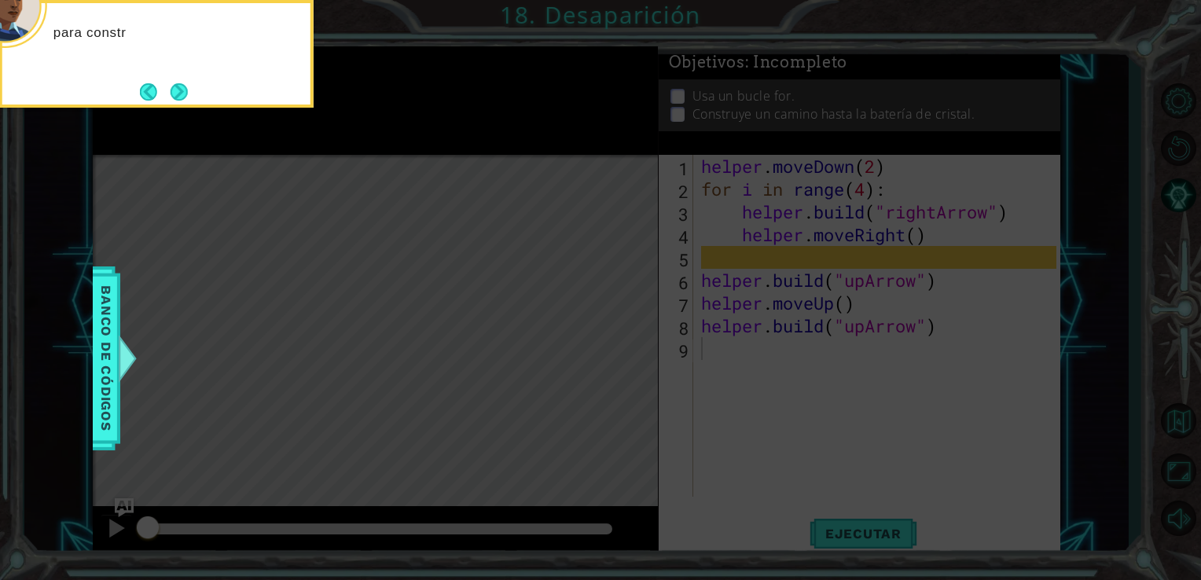
click at [174, 83] on button "Next" at bounding box center [179, 91] width 17 height 17
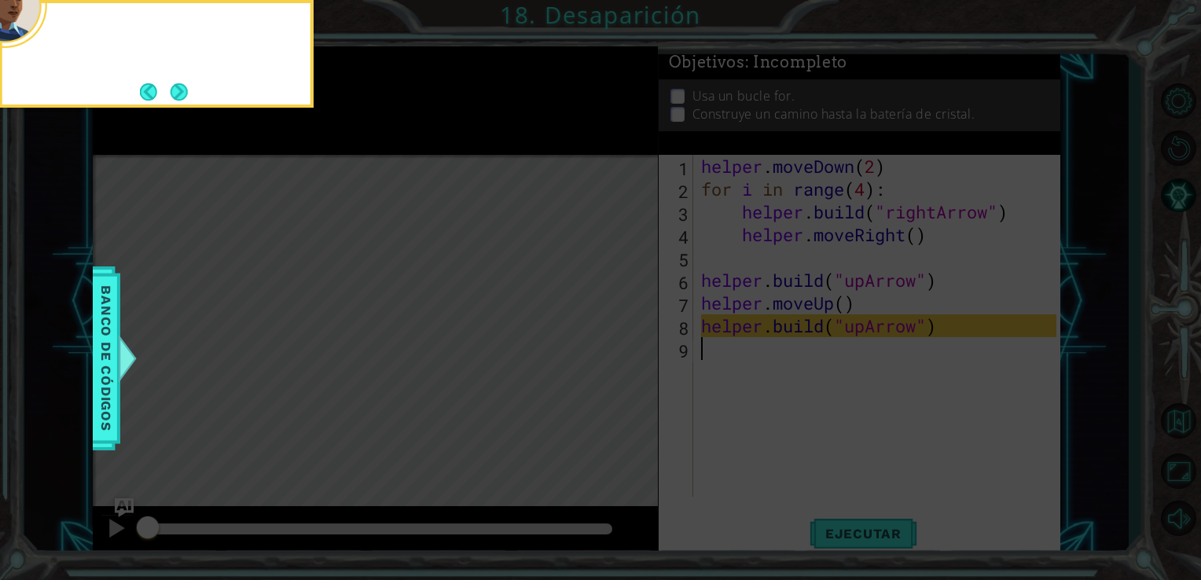
click at [174, 80] on body "1 ההההההההההההההההההההההההההההההההההההההההההההההההההההההההההההההההההההההההההההה…" at bounding box center [600, 290] width 1201 height 580
click at [174, 83] on button "Next" at bounding box center [179, 91] width 17 height 17
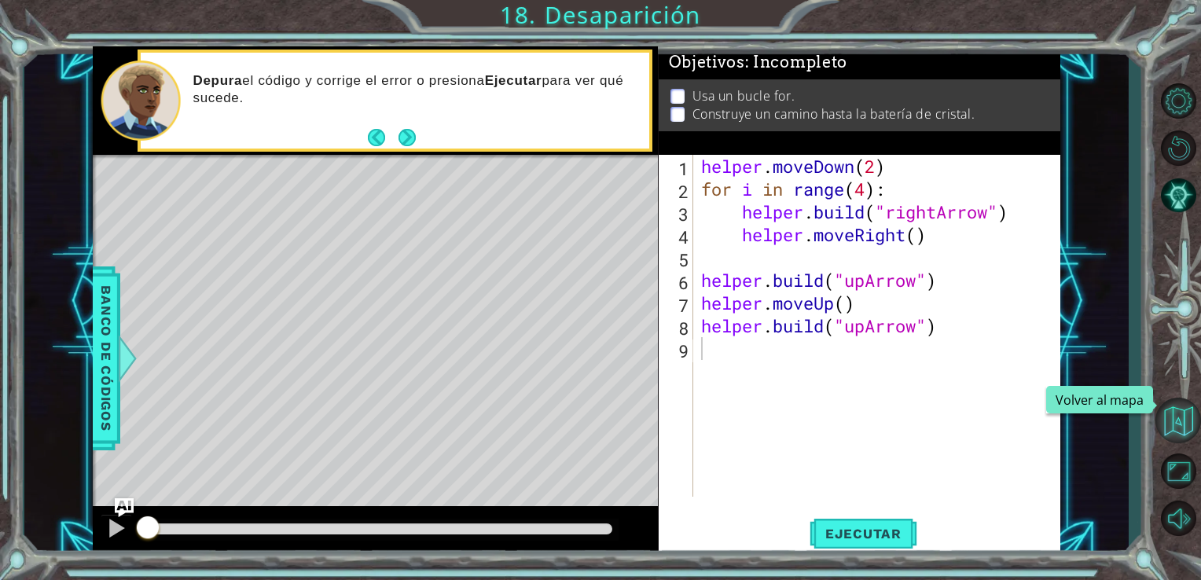
click at [1174, 407] on button "Volver al mapa" at bounding box center [1178, 421] width 46 height 46
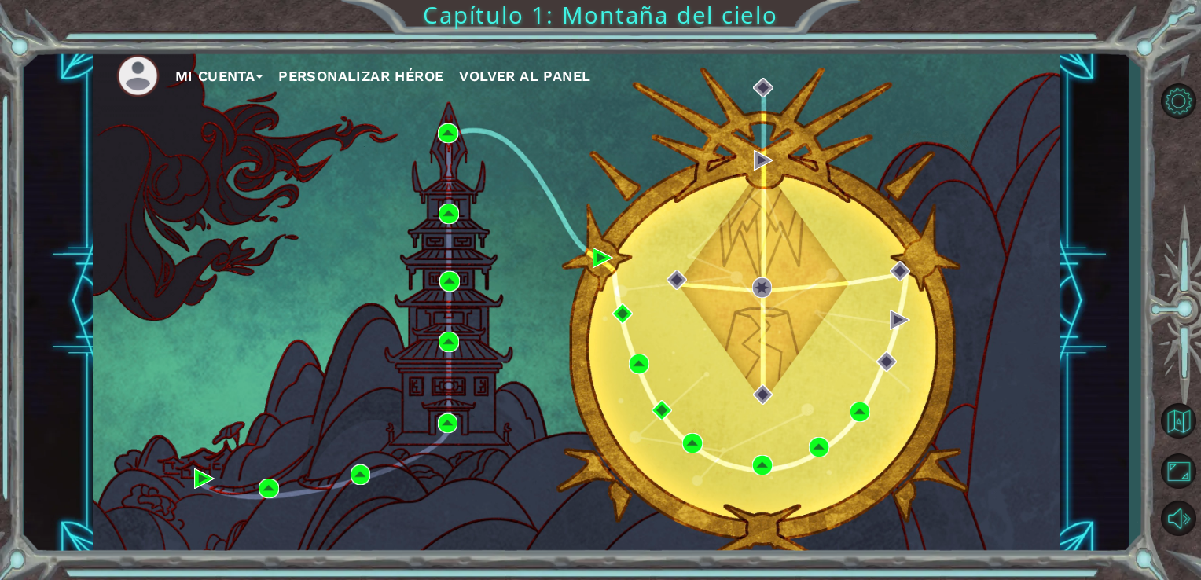
click at [255, 74] on button "Mi Cuenta" at bounding box center [219, 76] width 88 height 24
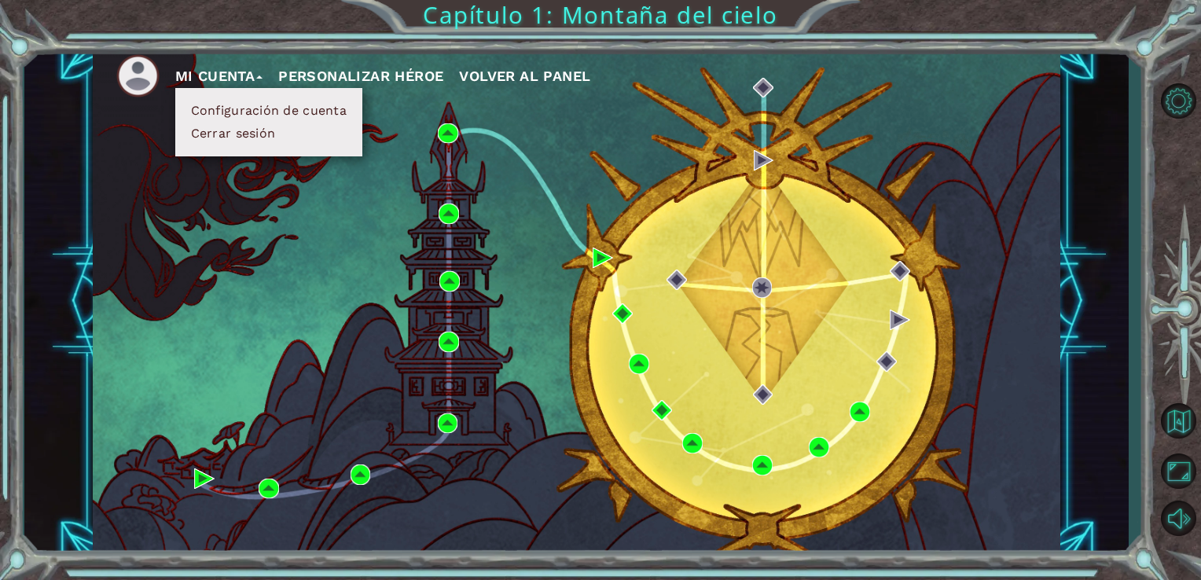
click at [248, 134] on button "Cerrar sesión" at bounding box center [233, 133] width 94 height 17
